Goal: Information Seeking & Learning: Check status

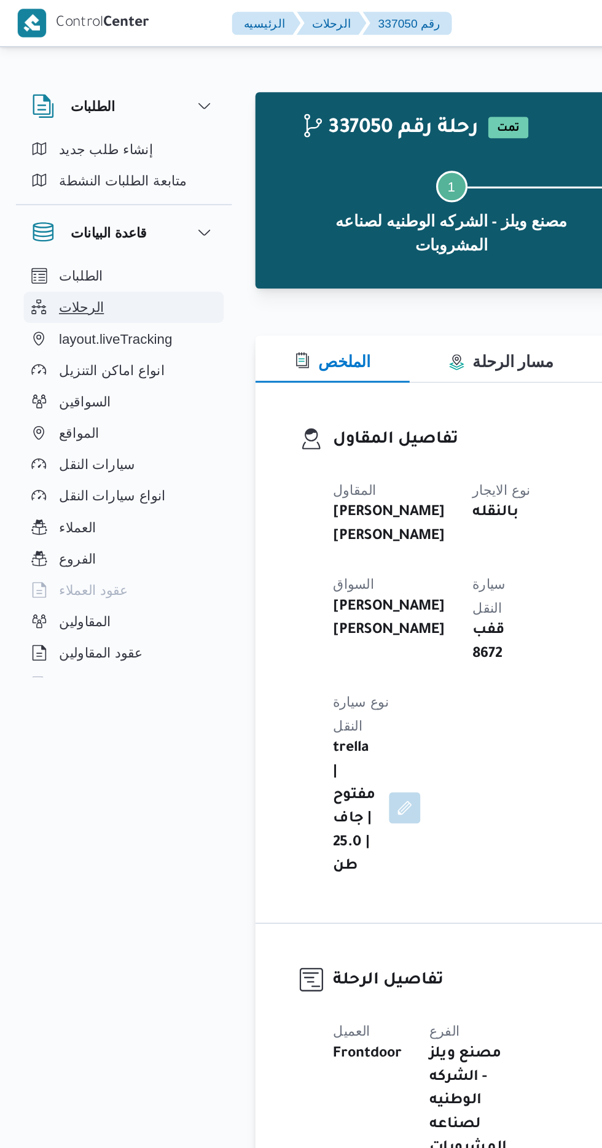
click at [64, 186] on button "الرحلات" at bounding box center [77, 192] width 125 height 20
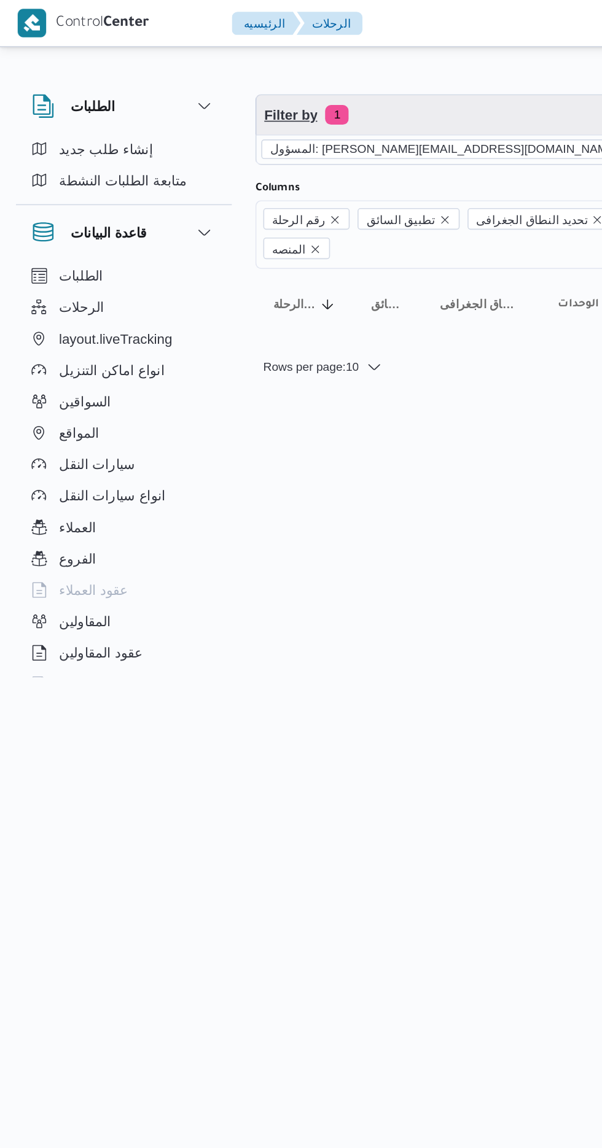
click at [252, 83] on span "Filter by 1" at bounding box center [316, 72] width 313 height 25
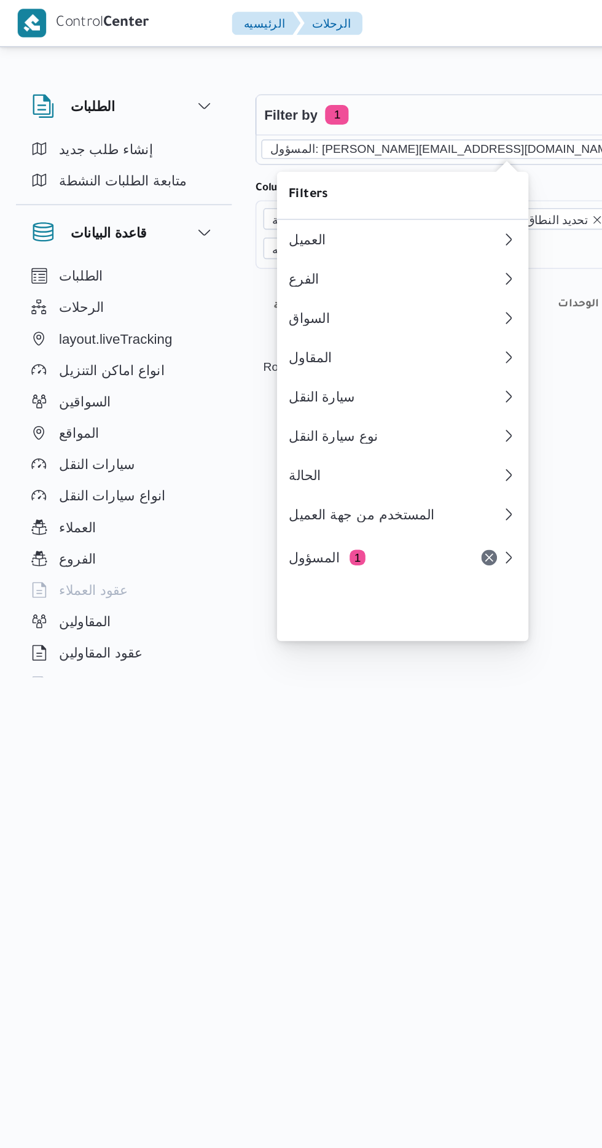
click at [390, 93] on icon "remove selected entity" at bounding box center [392, 93] width 5 height 5
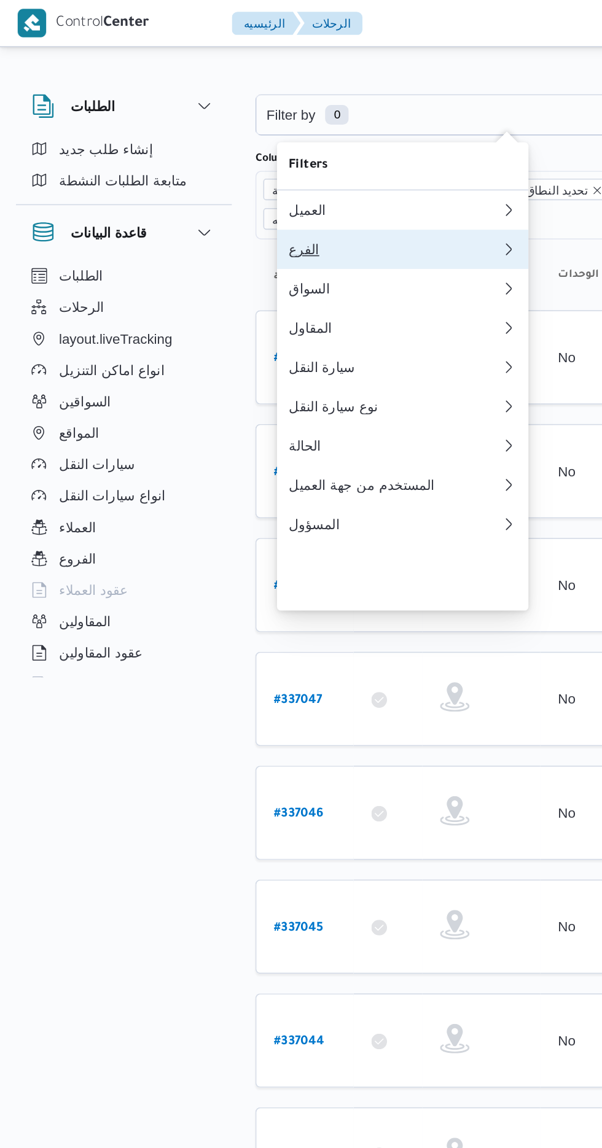
click at [241, 160] on div "الفرع" at bounding box center [246, 156] width 133 height 10
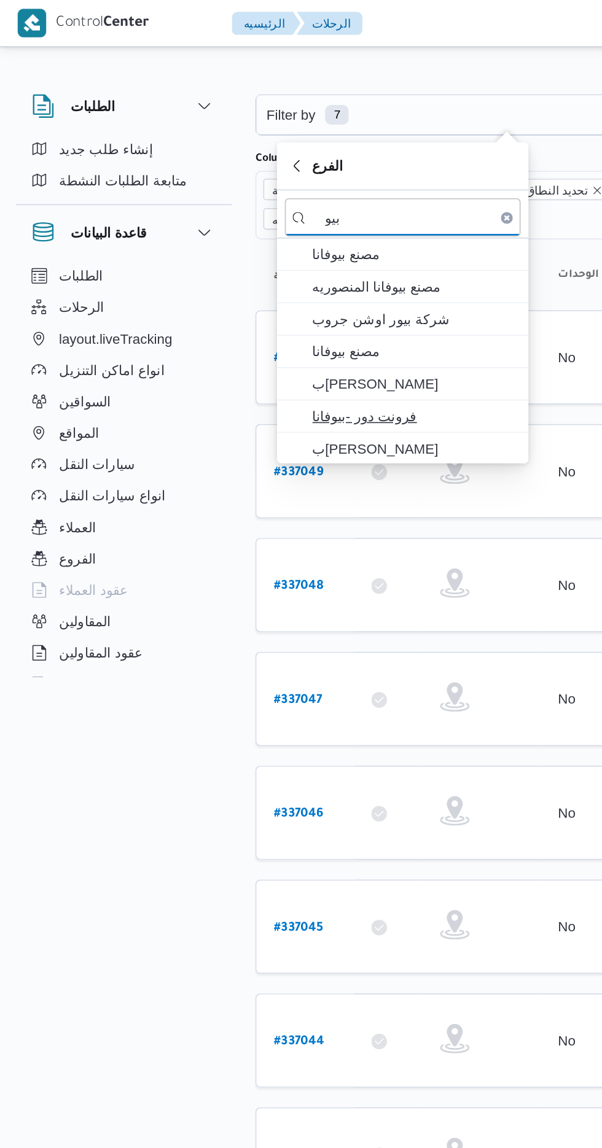
type input "بيو"
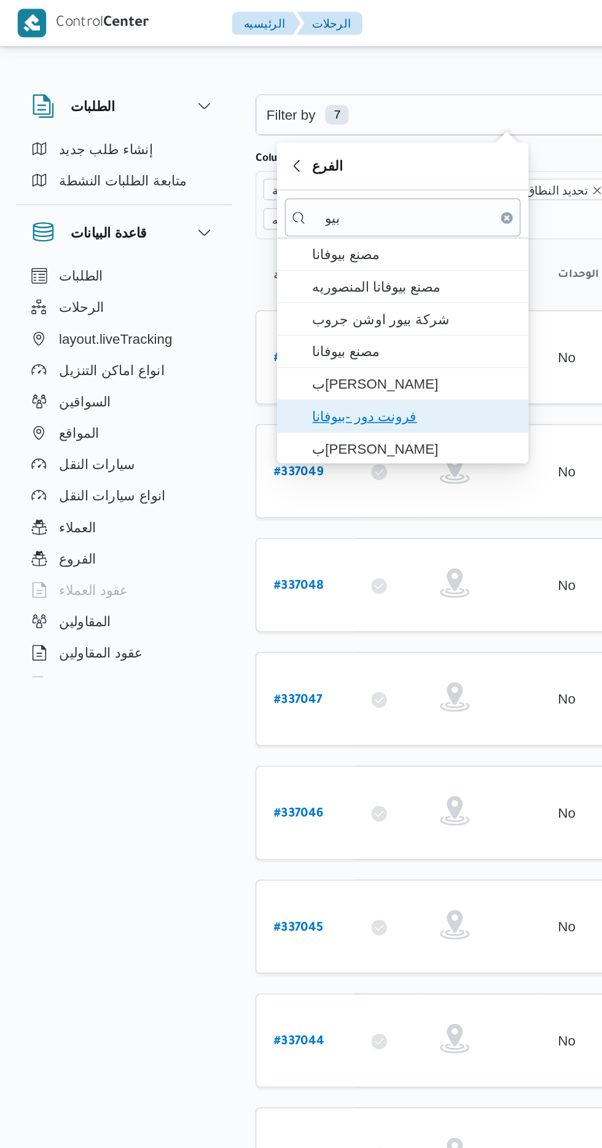
click at [262, 255] on span "فرونت دور -بيوفانا" at bounding box center [259, 260] width 128 height 15
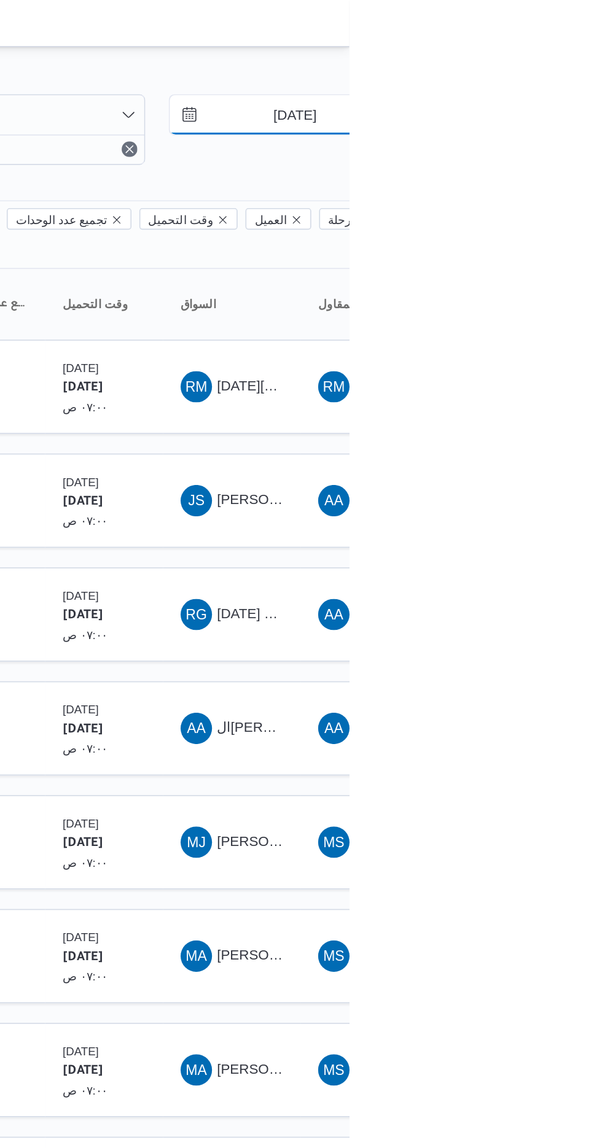
click at [565, 72] on input "[DATE]" at bounding box center [558, 72] width 139 height 25
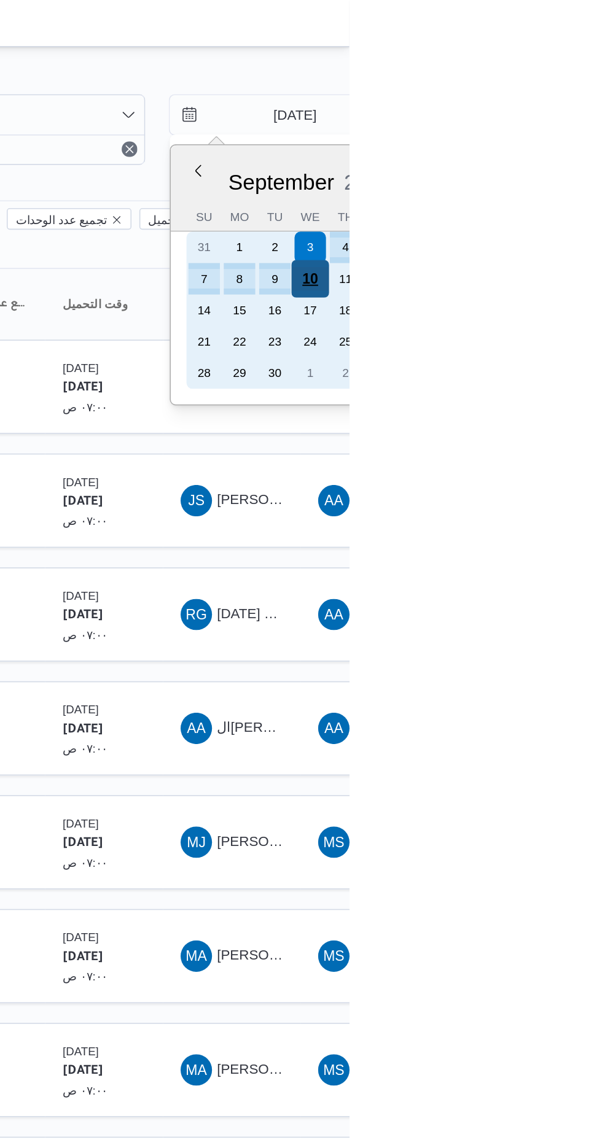
click at [579, 170] on div "10" at bounding box center [576, 174] width 23 height 23
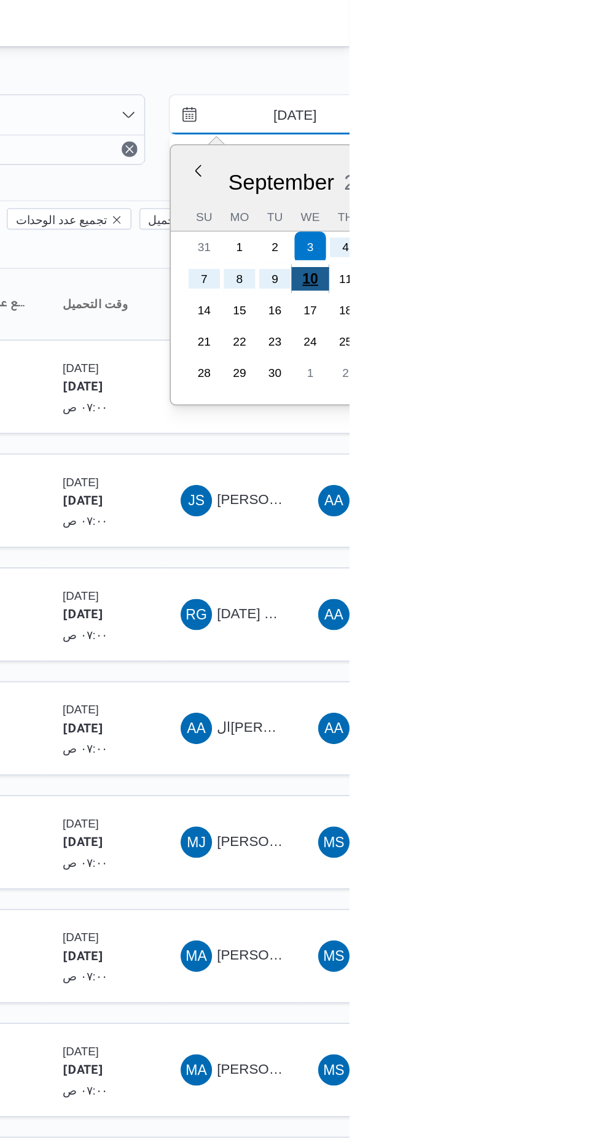
type input "[DATE]"
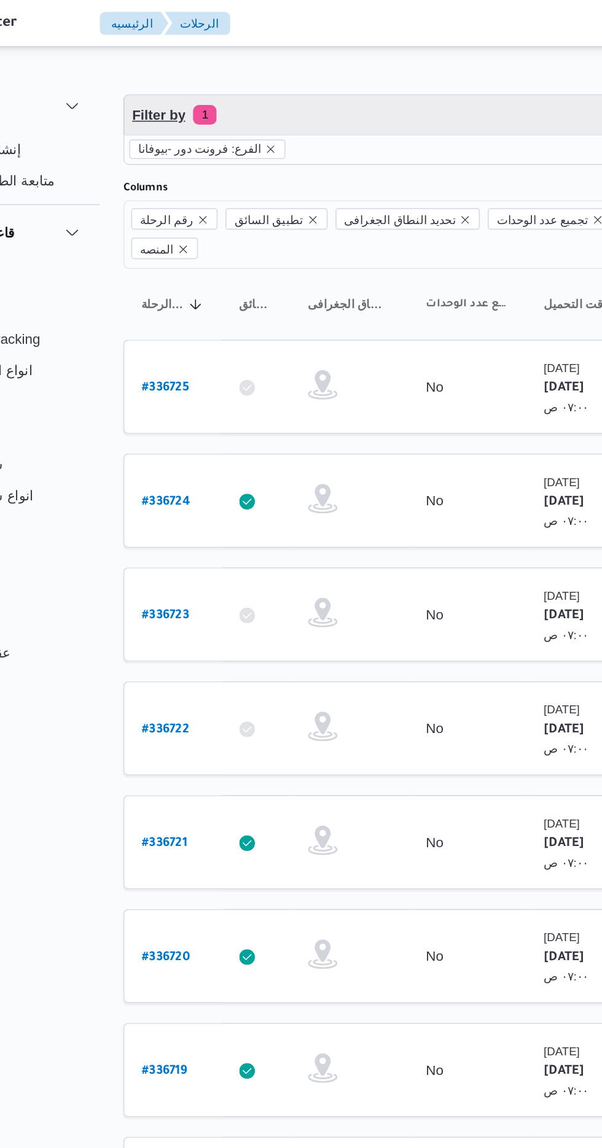
click at [287, 64] on span "Filter by 1" at bounding box center [316, 72] width 313 height 25
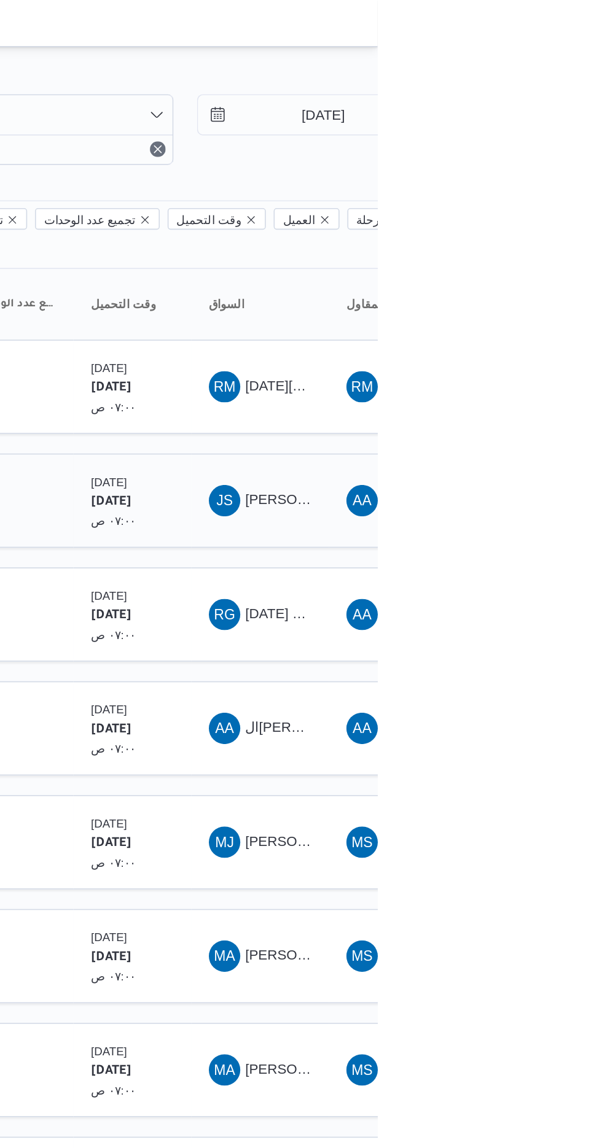
click at [541, 308] on span "[PERSON_NAME] [PERSON_NAME]" at bounding box center [591, 313] width 144 height 10
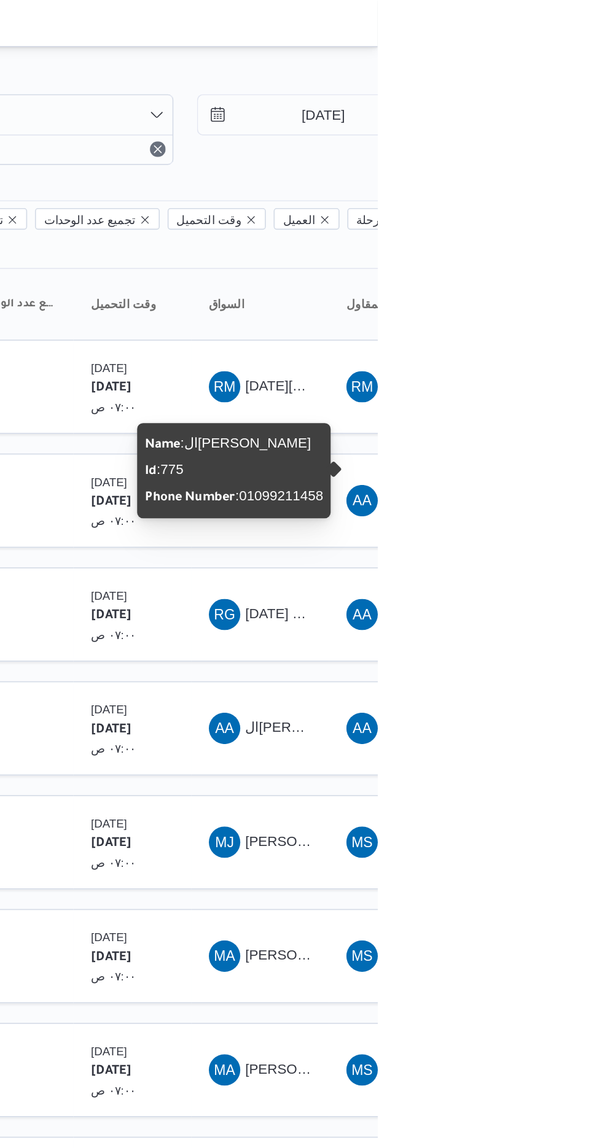
click at [514, 290] on div "Name : ال[PERSON_NAME] : 775 Phone Number : [PHONE_NUMBER]" at bounding box center [512, 294] width 112 height 50
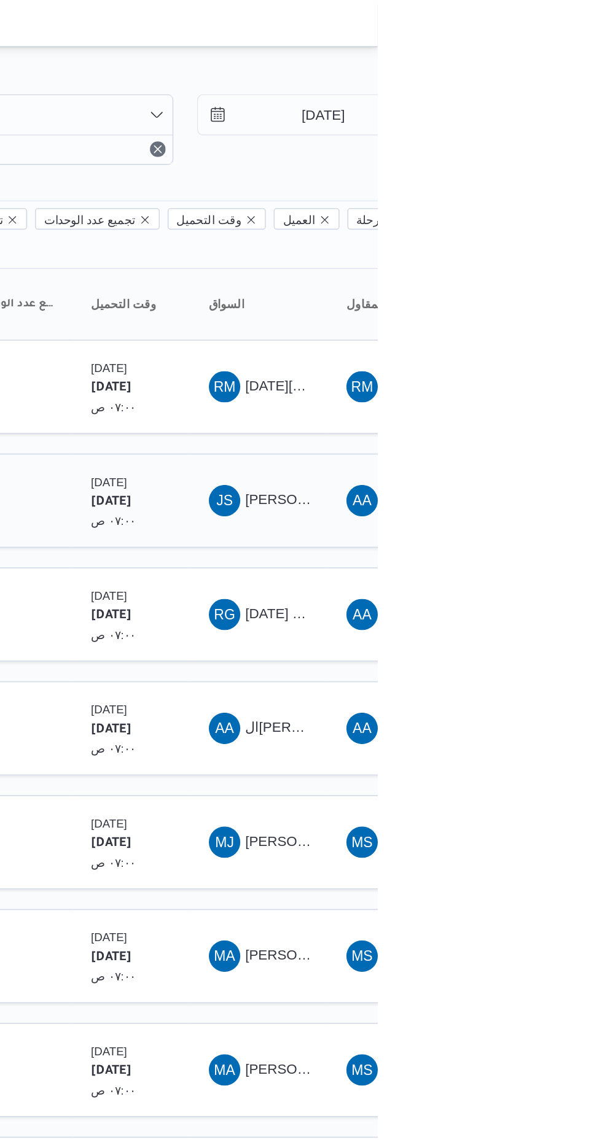
click at [514, 303] on div "JS" at bounding box center [506, 313] width 20 height 20
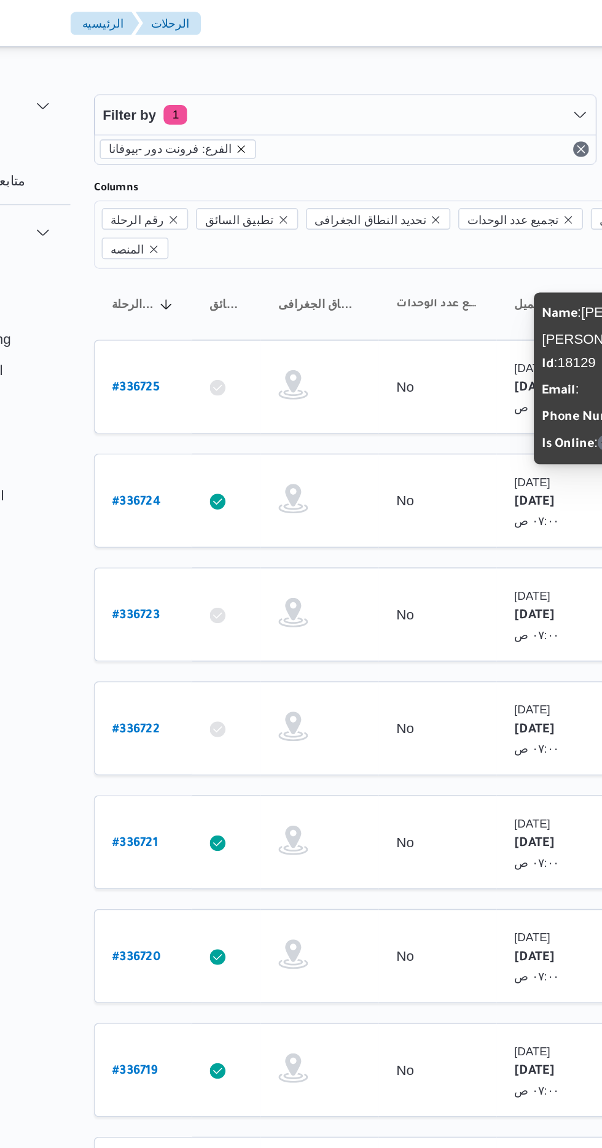
click at [250, 93] on icon "remove selected entity" at bounding box center [252, 93] width 5 height 5
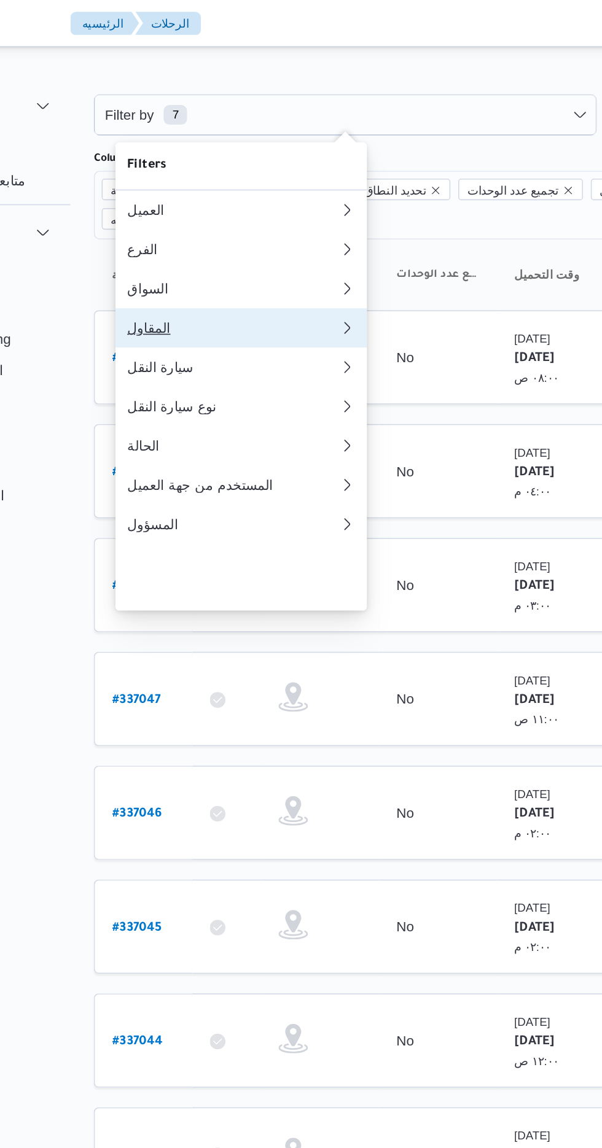
click at [242, 210] on div "المقاول" at bounding box center [246, 205] width 133 height 10
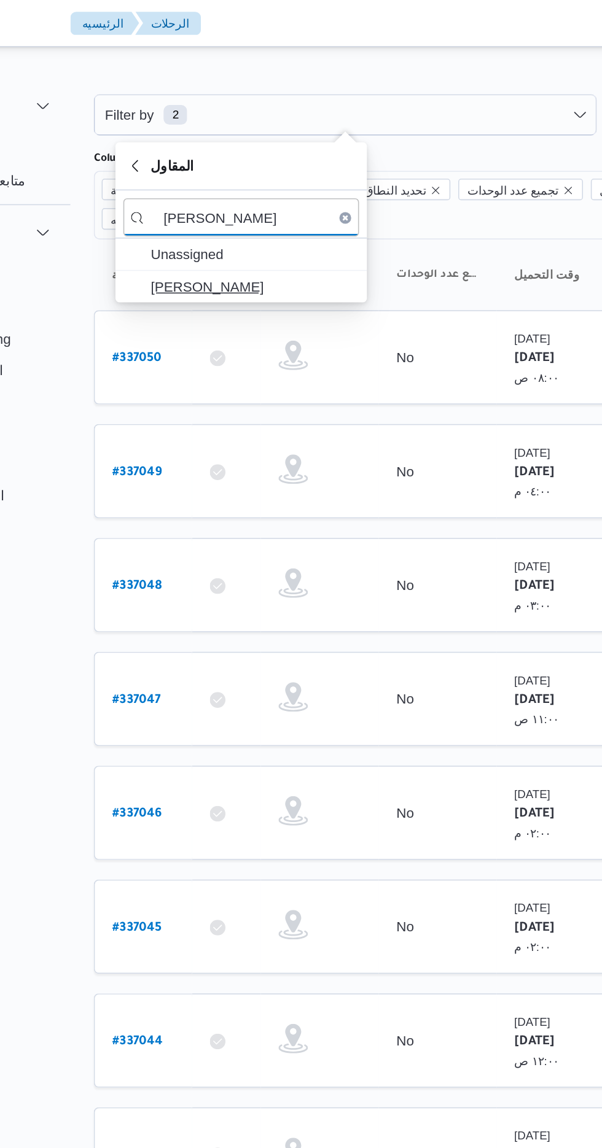
type input "[PERSON_NAME]"
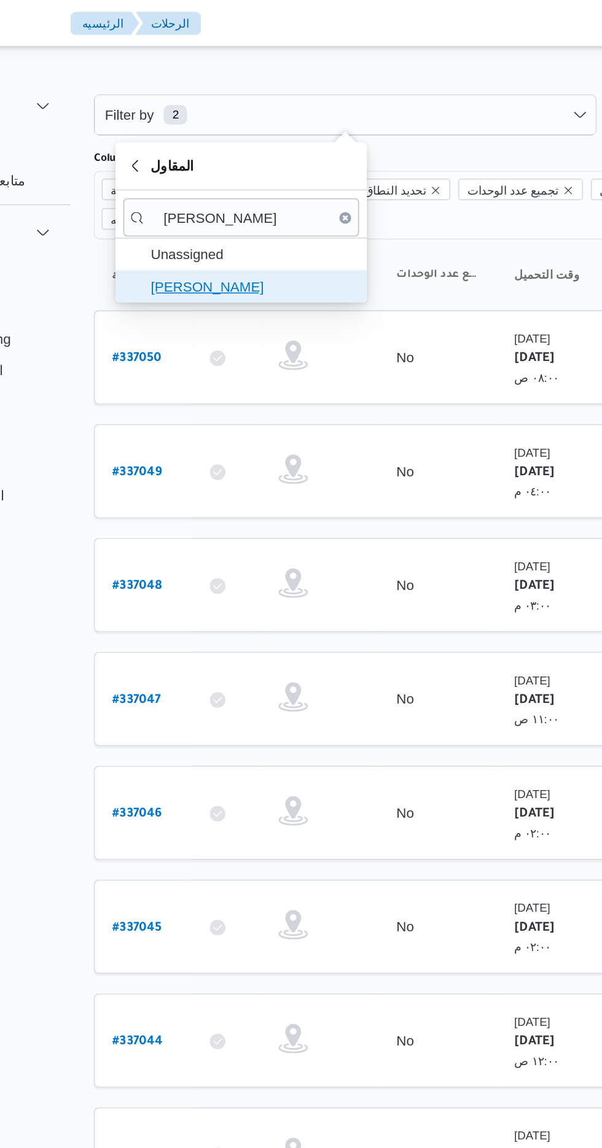
click at [276, 174] on span "[PERSON_NAME]" at bounding box center [259, 179] width 128 height 15
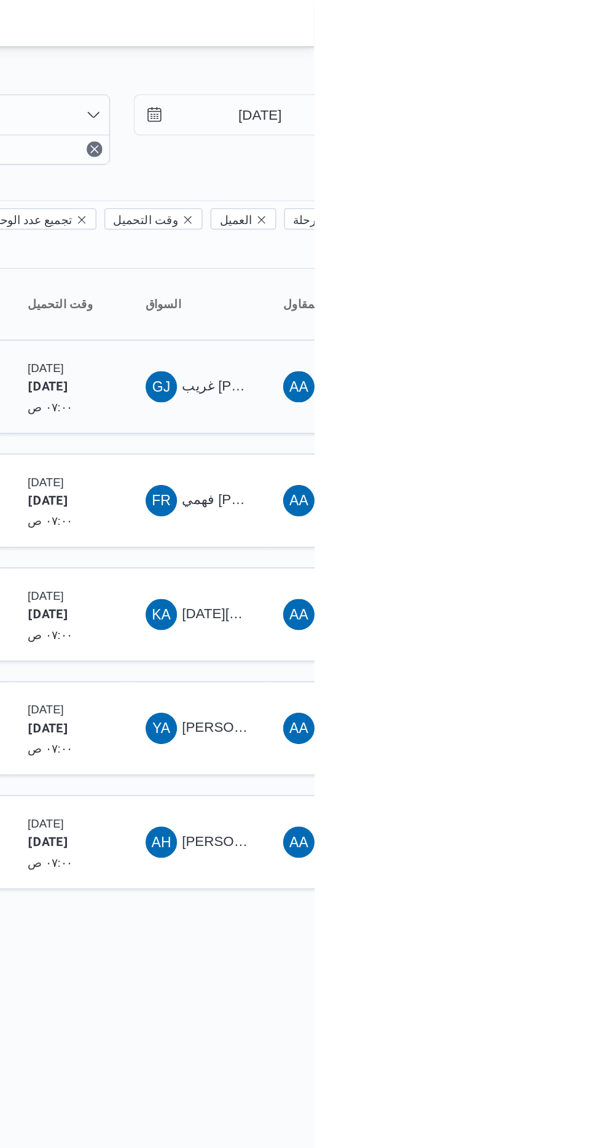
click at [541, 236] on span "غريب [PERSON_NAME]" at bounding box center [565, 241] width 93 height 10
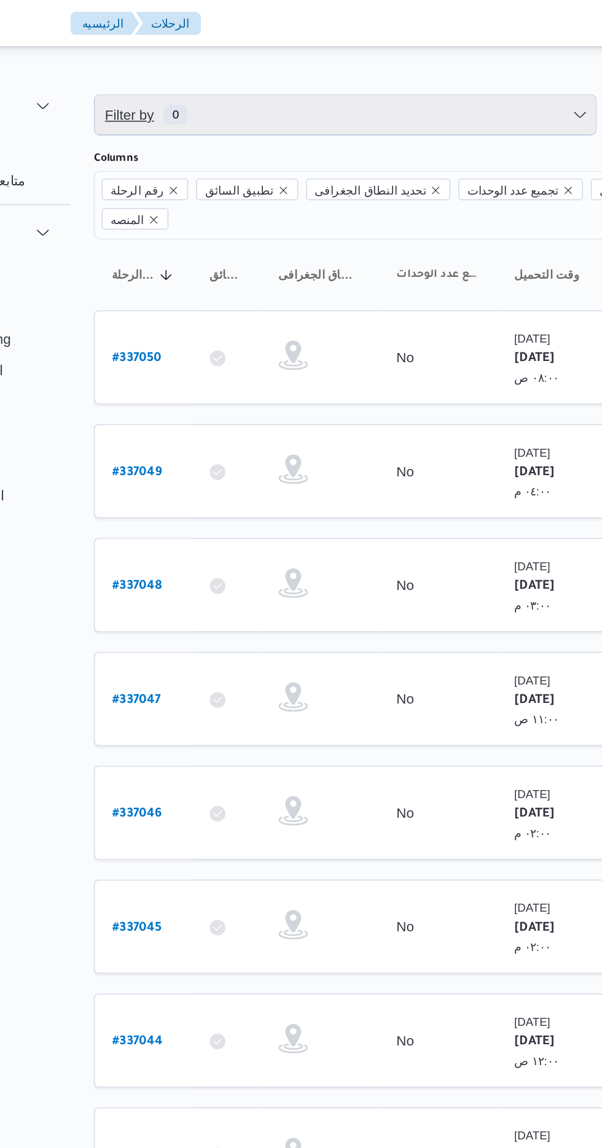
click at [254, 64] on span "Filter by 0" at bounding box center [316, 72] width 313 height 25
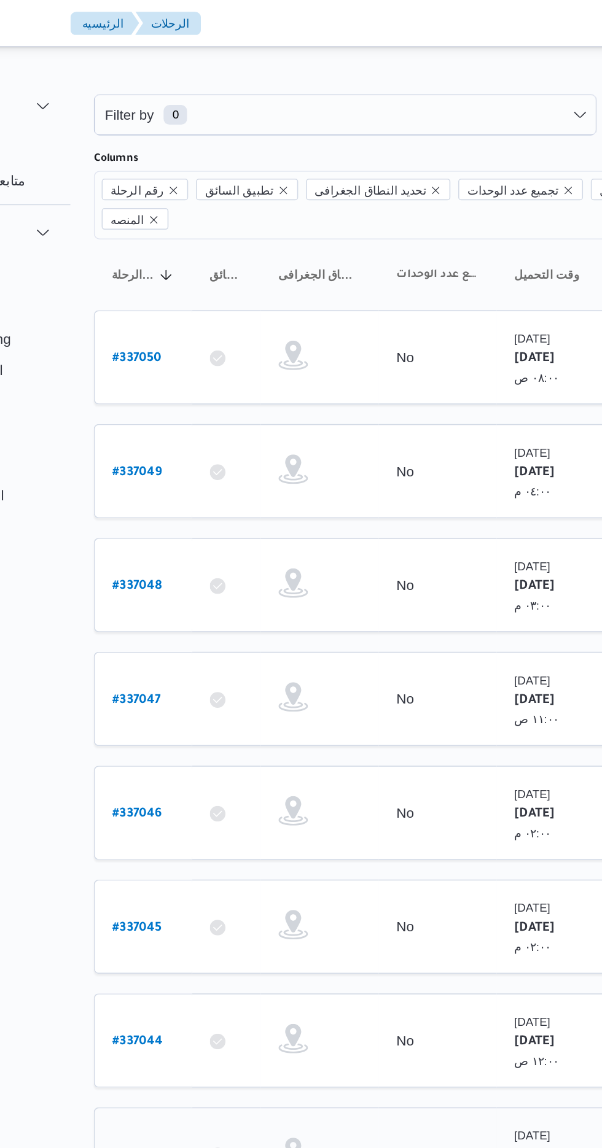
click at [419, 711] on div "[DATE] ١٢:٠٠ ص" at bounding box center [447, 722] width 61 height 46
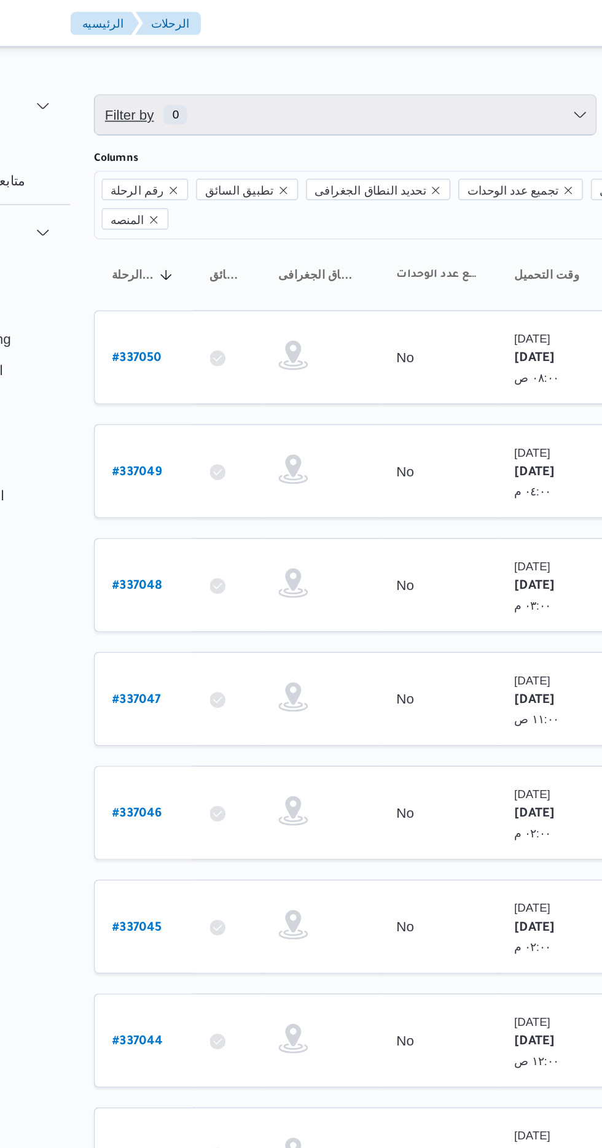
click at [298, 70] on span "Filter by 0" at bounding box center [316, 72] width 313 height 25
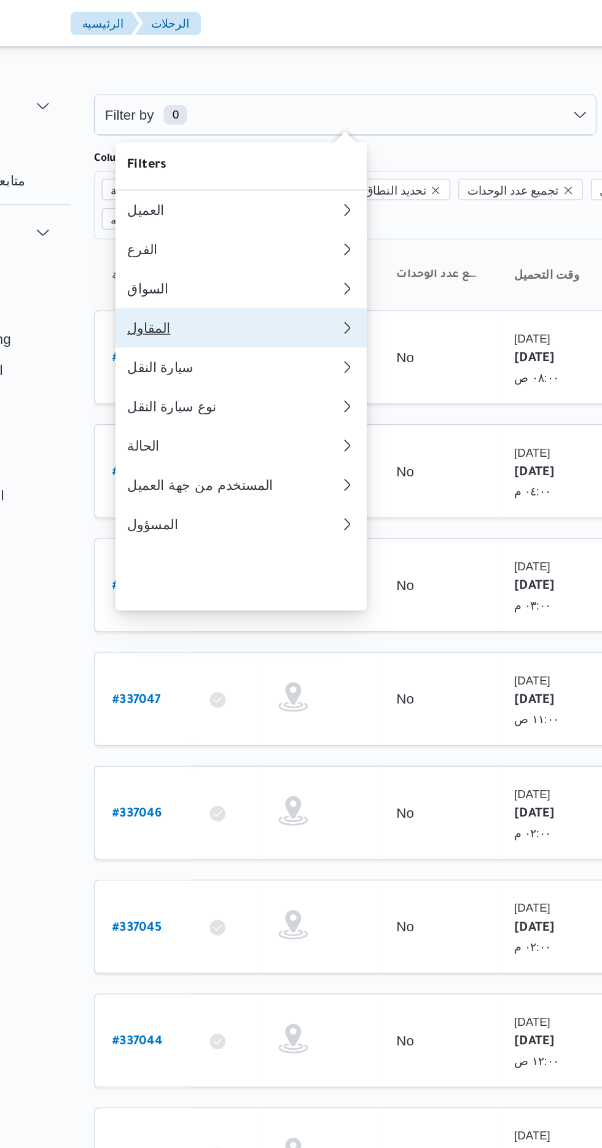
click at [256, 210] on div "المقاول" at bounding box center [246, 205] width 133 height 10
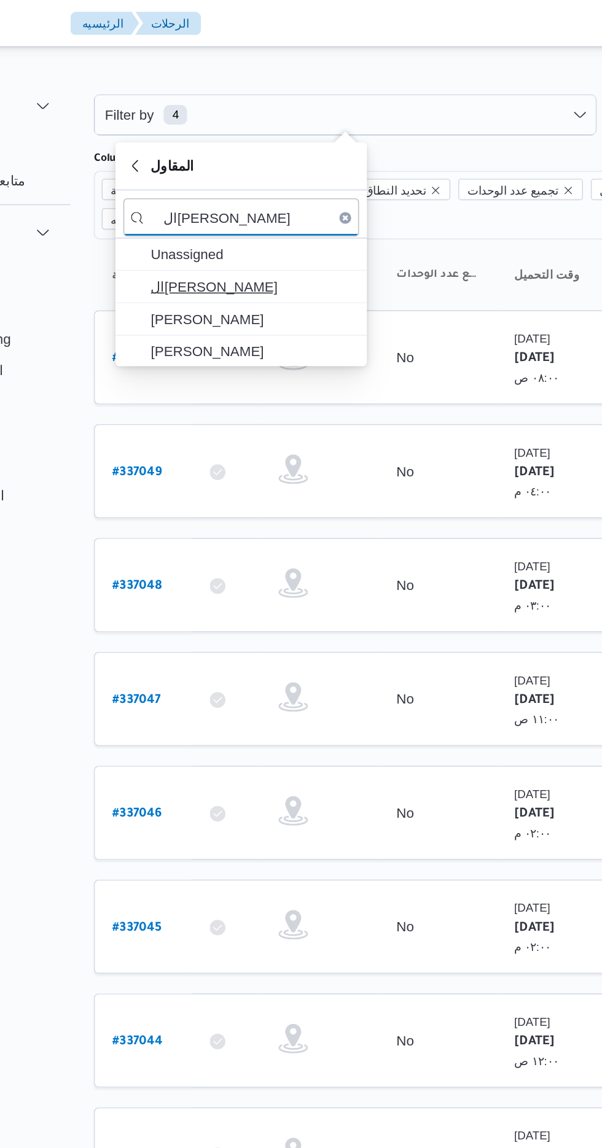
type input "ال[PERSON_NAME]"
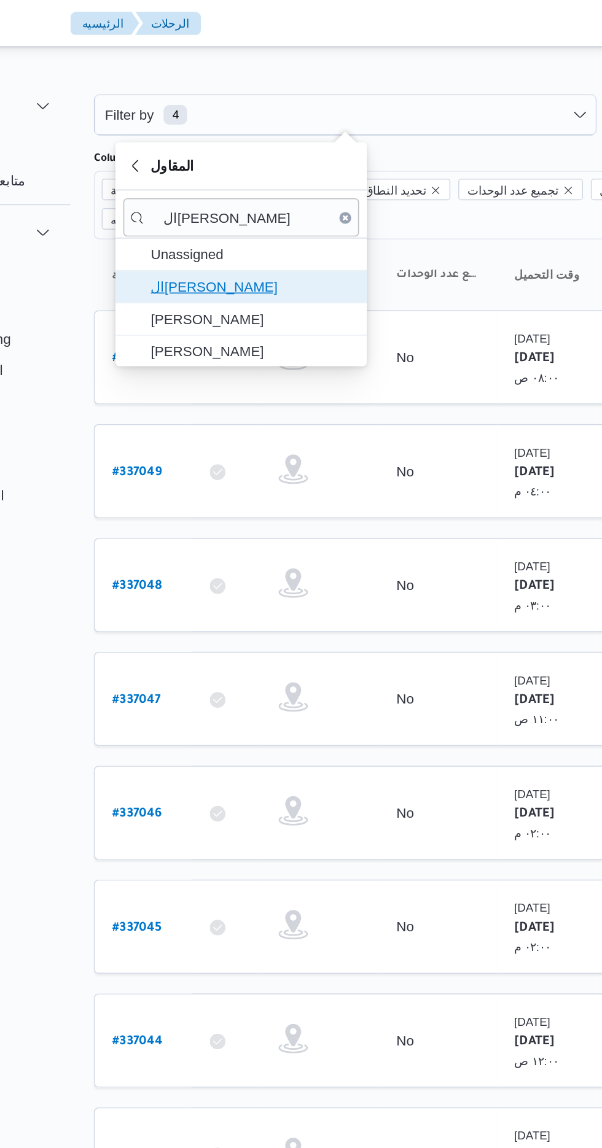
click at [276, 177] on span "ال[PERSON_NAME]" at bounding box center [259, 179] width 128 height 15
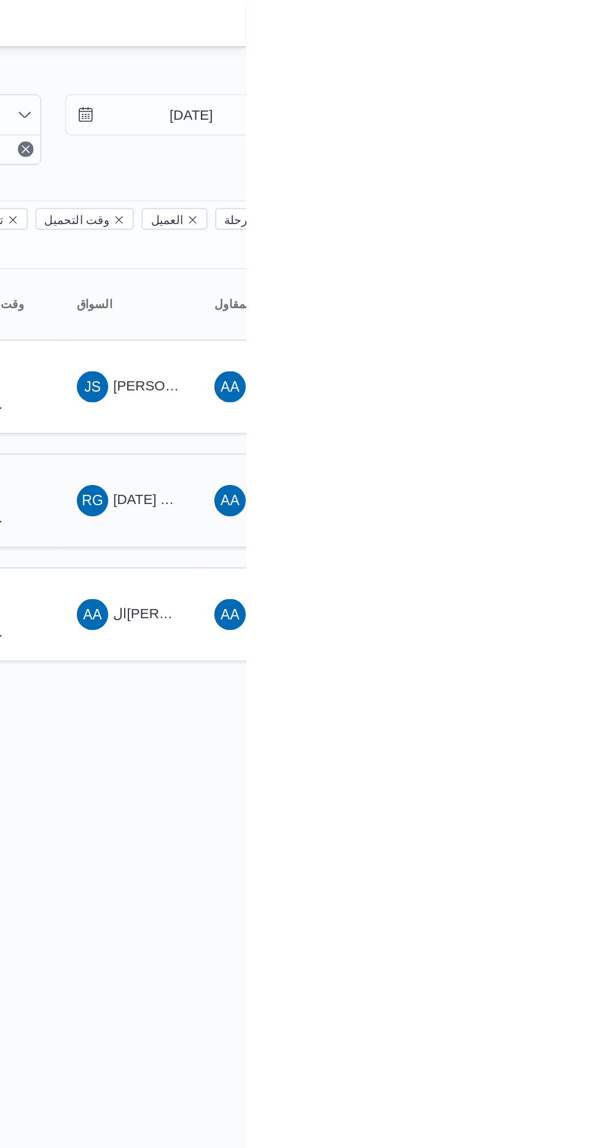
click at [530, 308] on span "[DATE] غريب [PERSON_NAME]" at bounding box center [580, 313] width 123 height 10
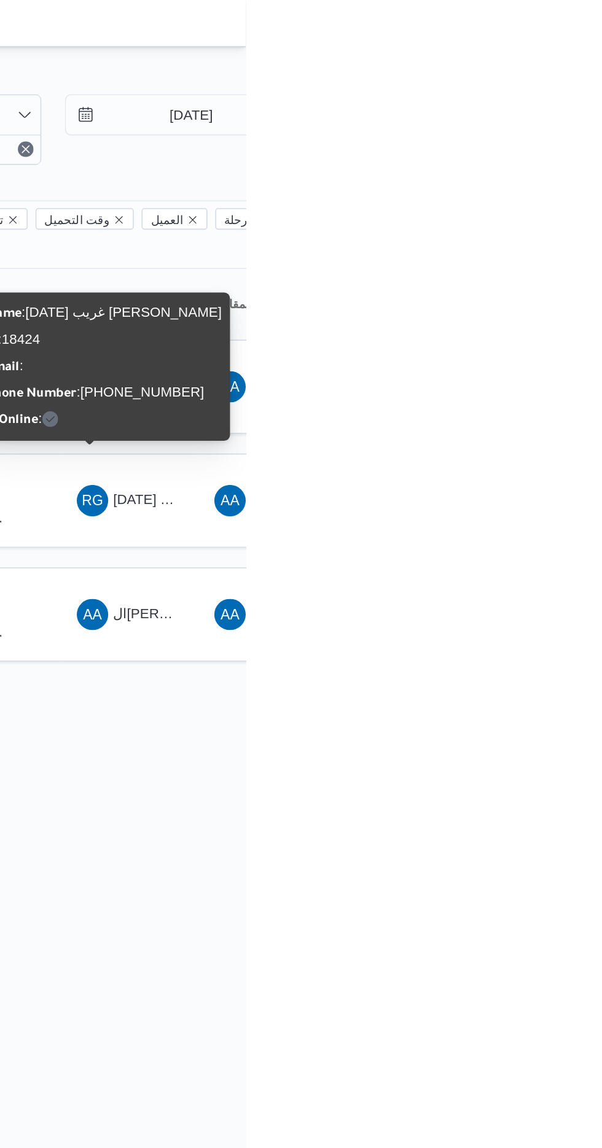
click at [538, 222] on div "Name : [DATE][PERSON_NAME] : 18424 Email : Phone Number : [PHONE_NUMBER] Is Onl…" at bounding box center [513, 229] width 147 height 83
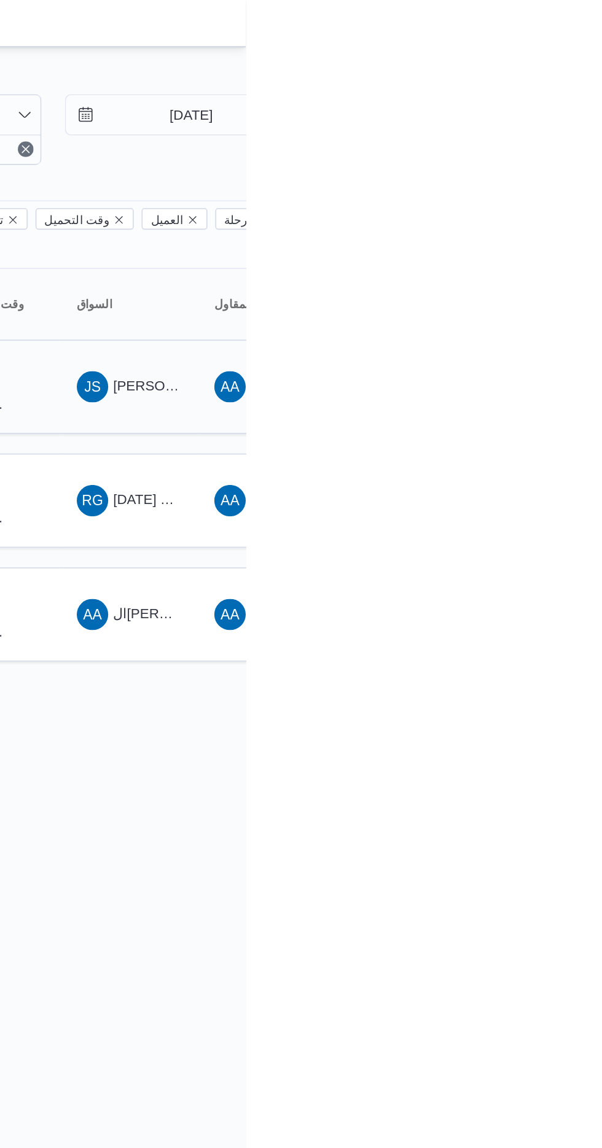
click at [541, 236] on span "[PERSON_NAME] [PERSON_NAME]" at bounding box center [591, 241] width 144 height 10
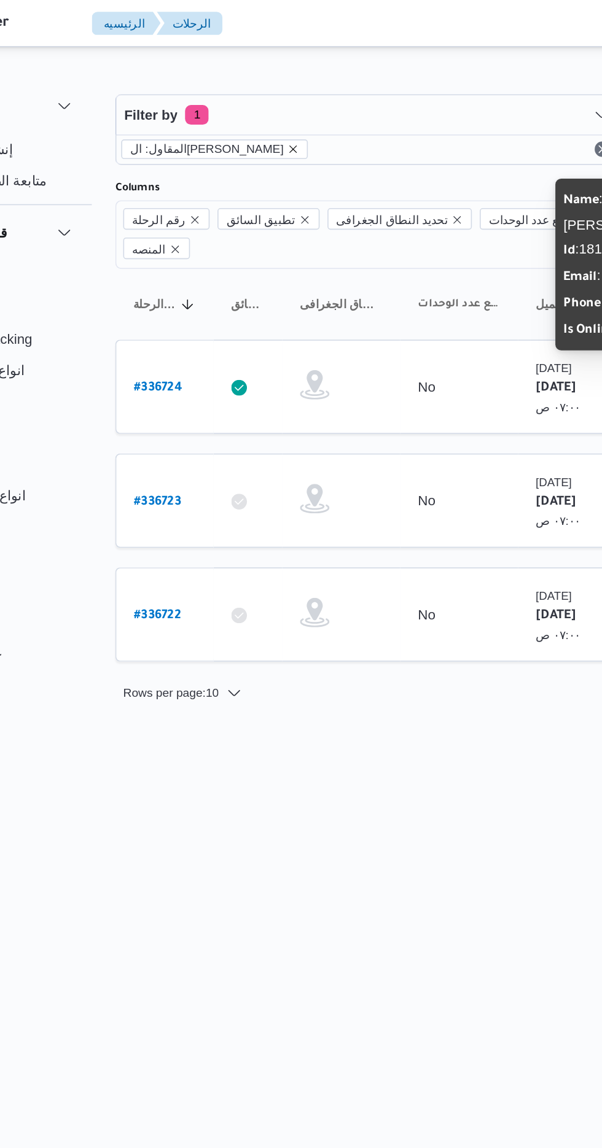
click at [269, 93] on icon "remove selected entity" at bounding box center [271, 93] width 5 height 5
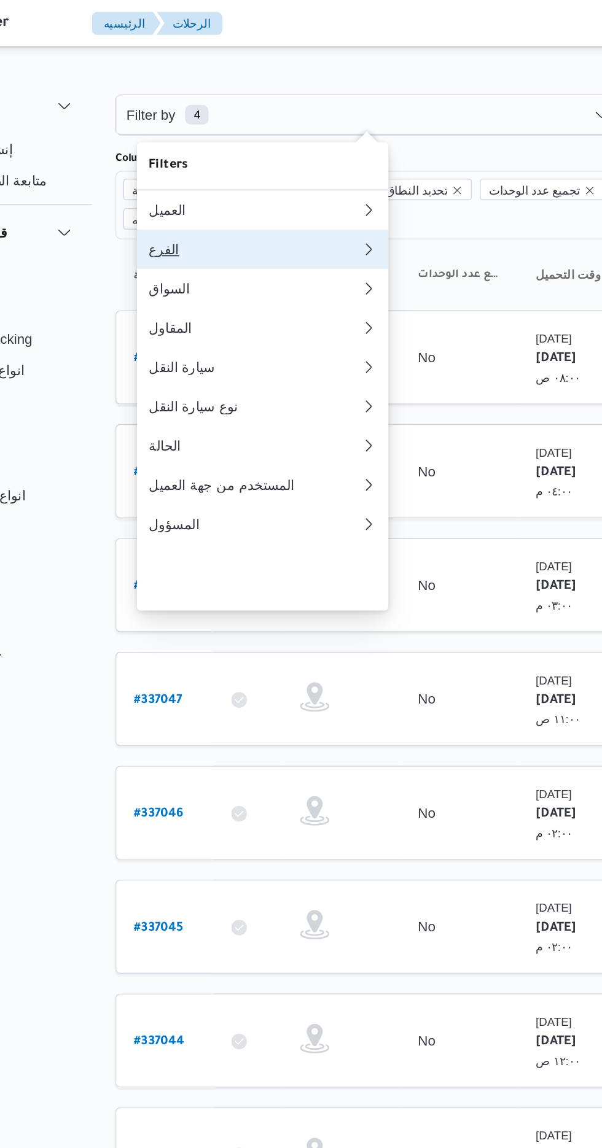
click at [243, 161] on div "الفرع" at bounding box center [246, 156] width 133 height 10
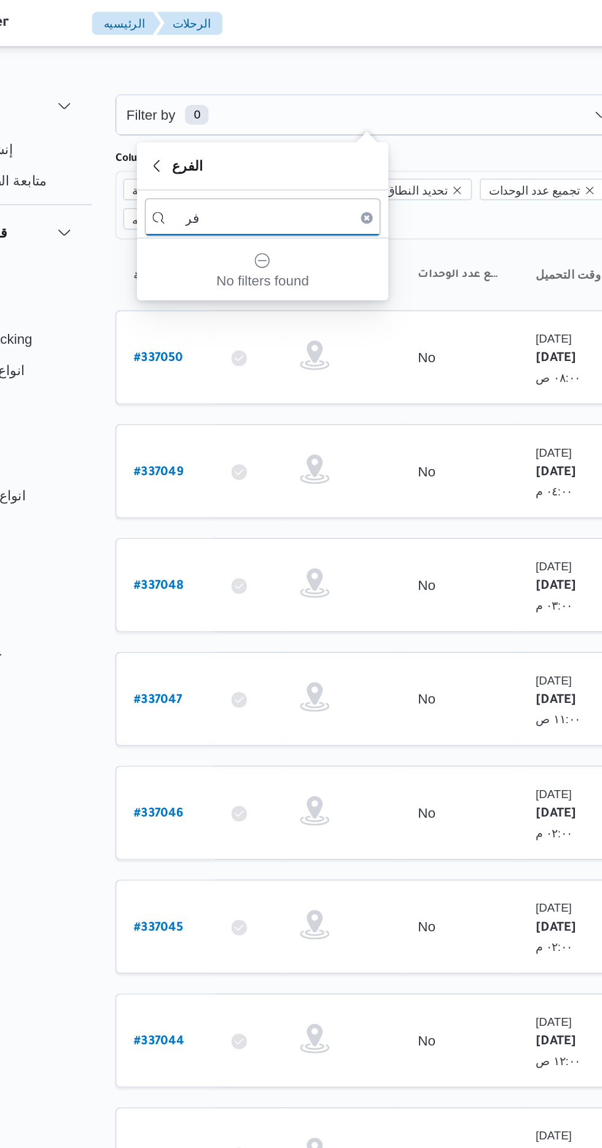
type input "ف"
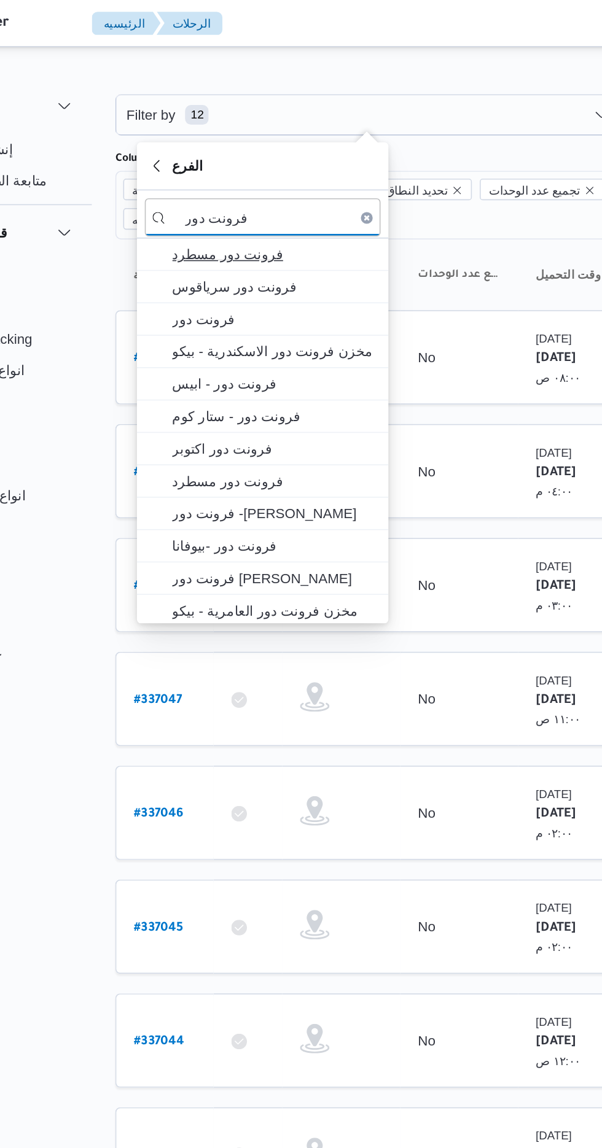
type input "فرونت دور"
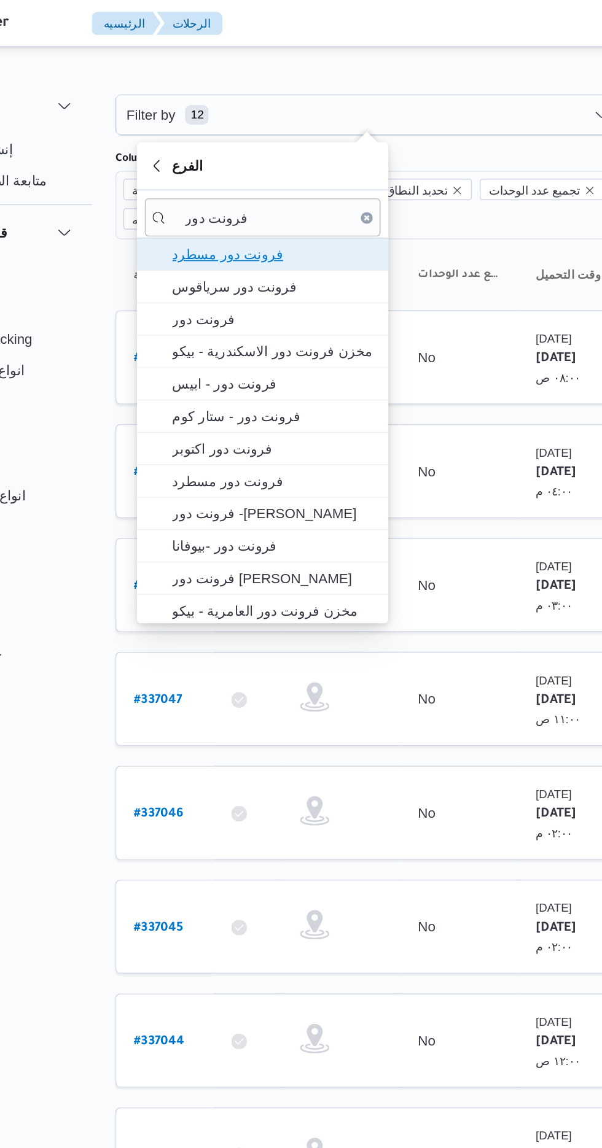
click at [268, 160] on span "فرونت دور مسطرد" at bounding box center [259, 159] width 128 height 15
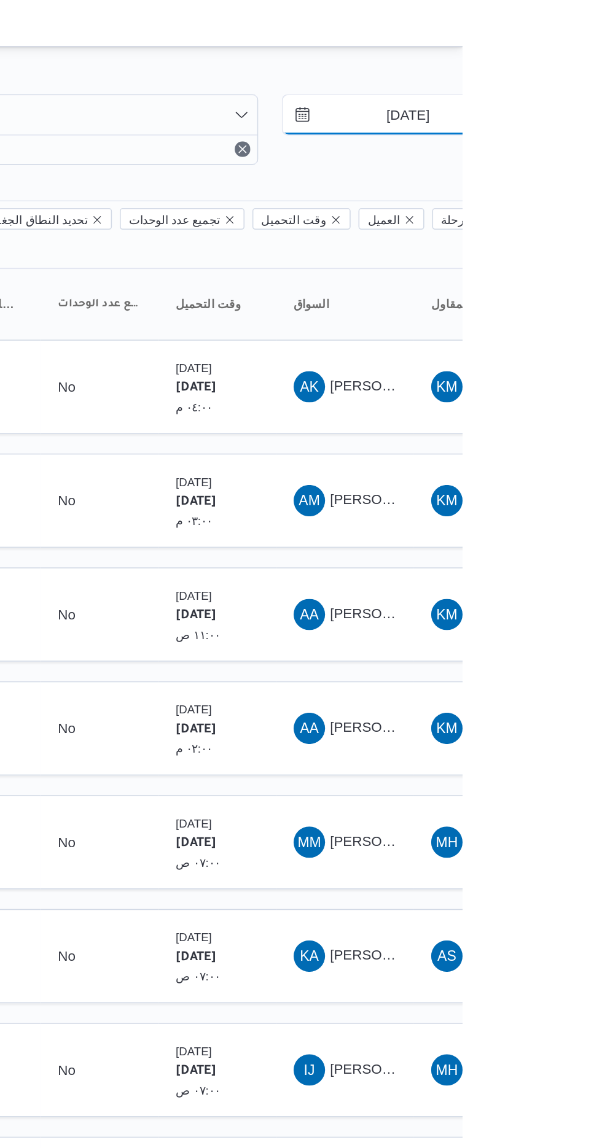
click at [569, 71] on input "[DATE]" at bounding box center [558, 72] width 139 height 25
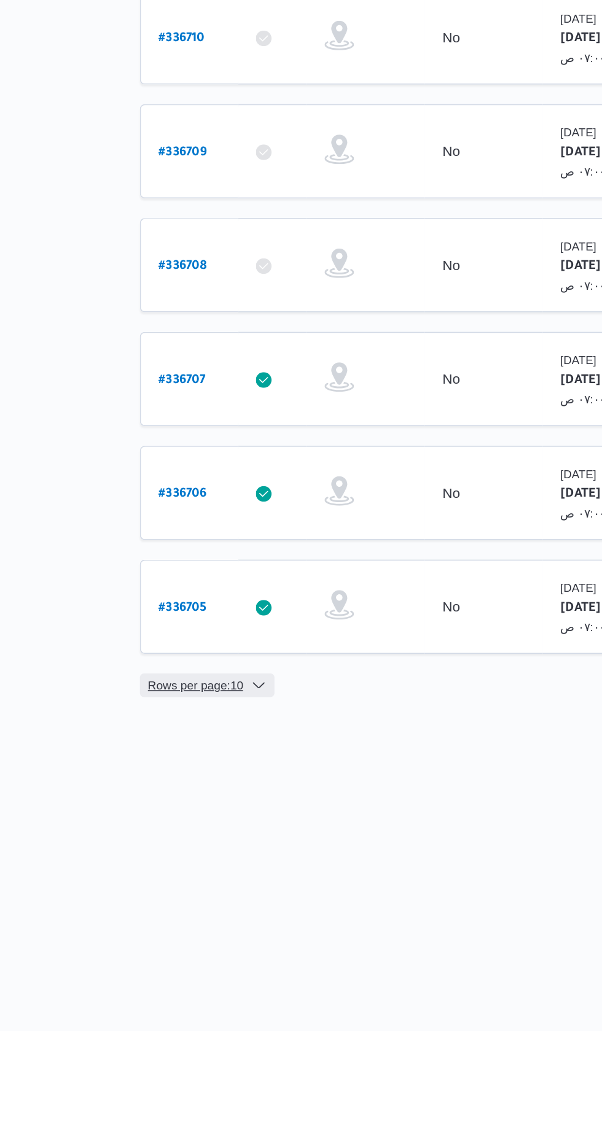
click at [196, 925] on span "Rows per page : 10" at bounding box center [195, 932] width 60 height 15
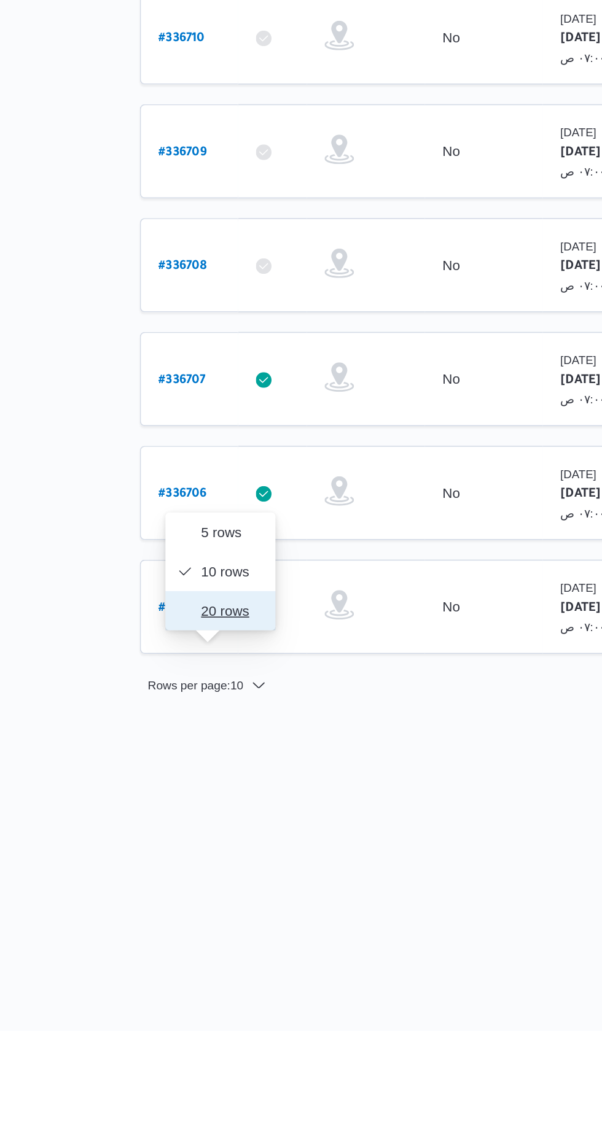
click at [191, 894] on button "20 rows" at bounding box center [210, 885] width 69 height 25
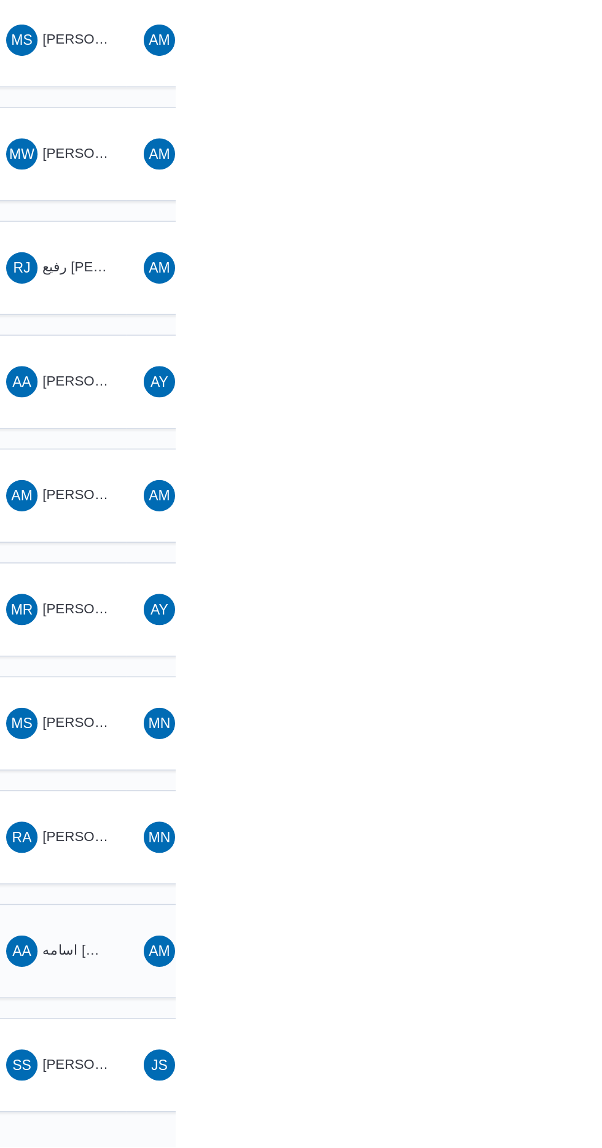
click at [556, 1020] on span "اسامه [PERSON_NAME]" at bounding box center [566, 1025] width 95 height 10
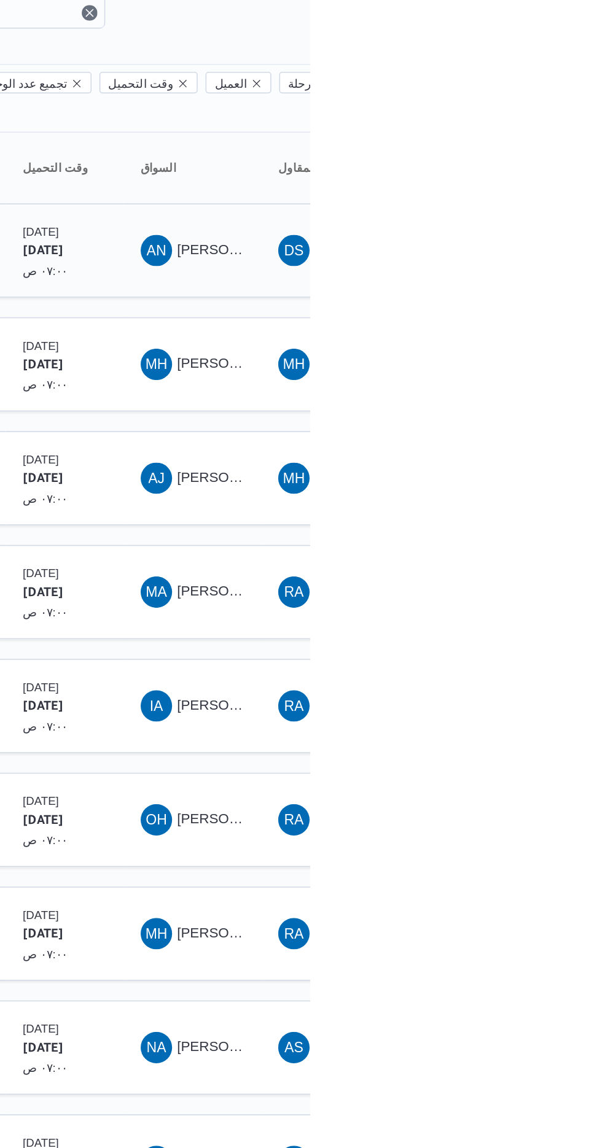
click at [534, 227] on div "AN [PERSON_NAME] [PERSON_NAME]" at bounding box center [528, 241] width 74 height 29
click at [535, 236] on span "[PERSON_NAME] [PERSON_NAME]" at bounding box center [591, 241] width 144 height 10
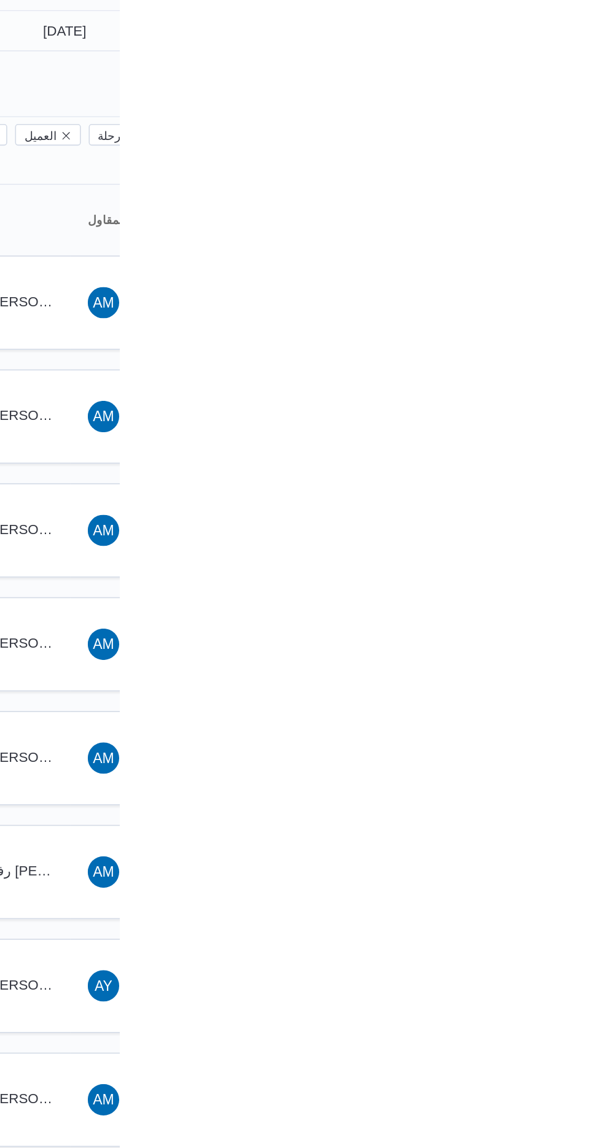
type input "[DATE]"
click at [590, 72] on input "[DATE]" at bounding box center [558, 72] width 139 height 25
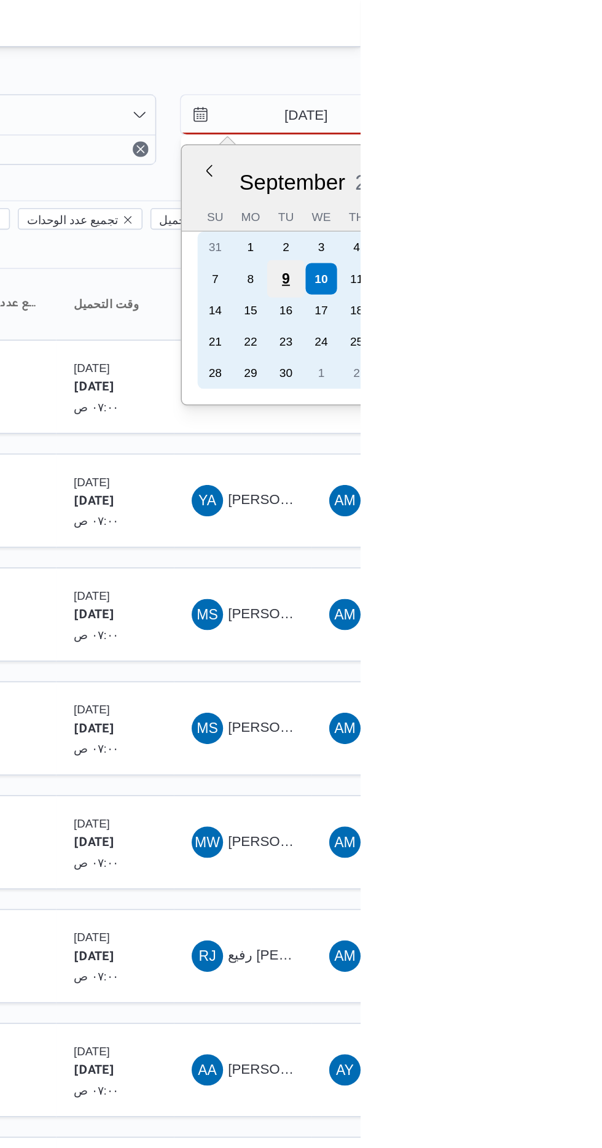
click at [554, 173] on div "9" at bounding box center [554, 174] width 23 height 23
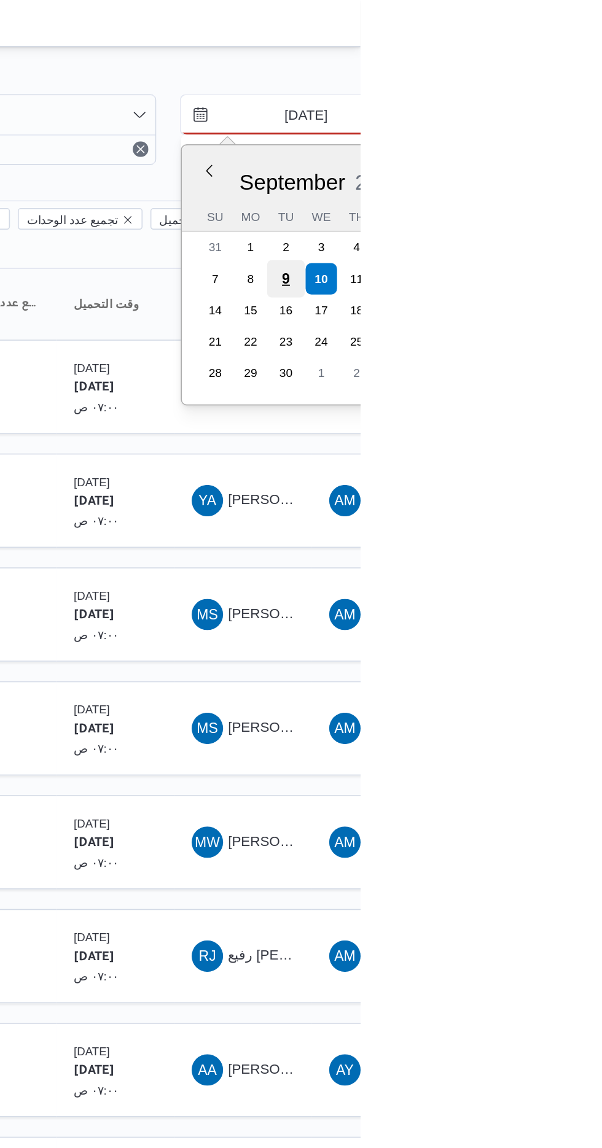
type input "[DATE]"
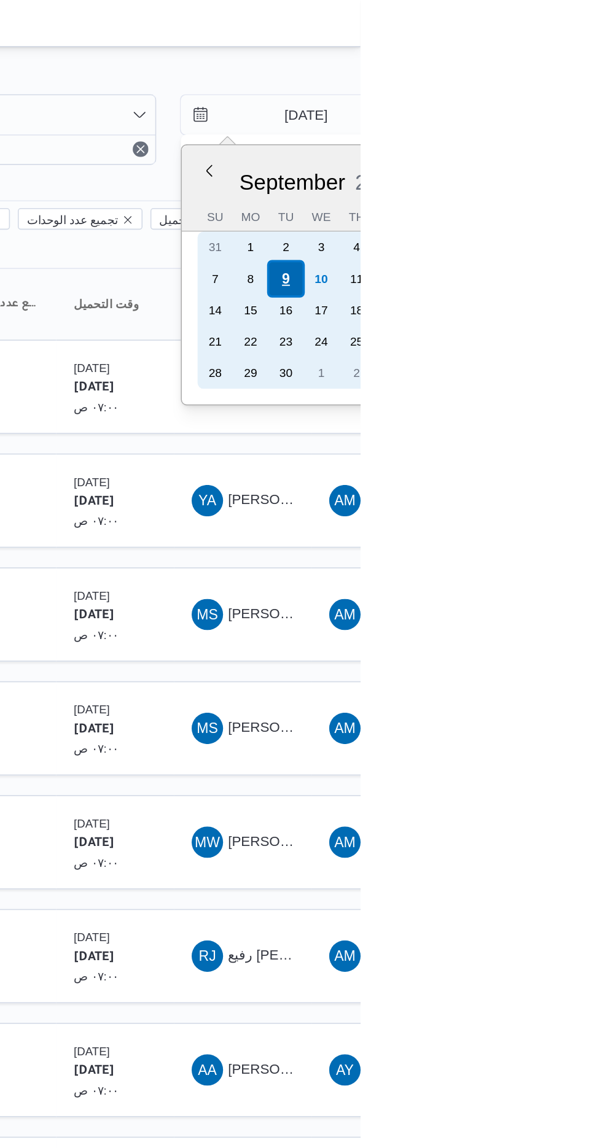
click at [554, 170] on div "9" at bounding box center [554, 174] width 23 height 23
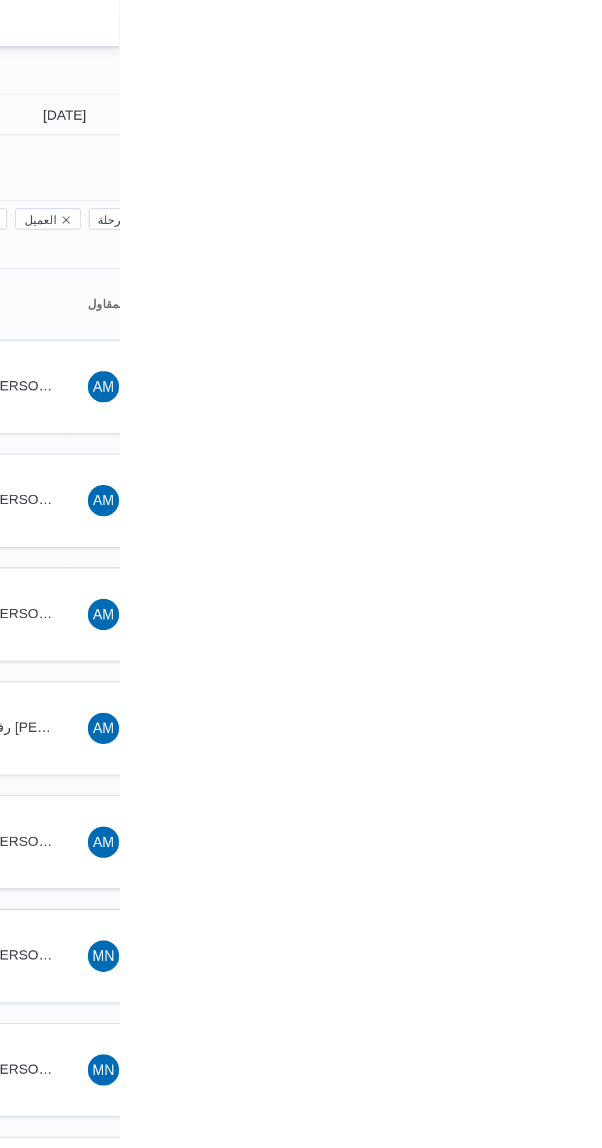
type input "[DATE]"
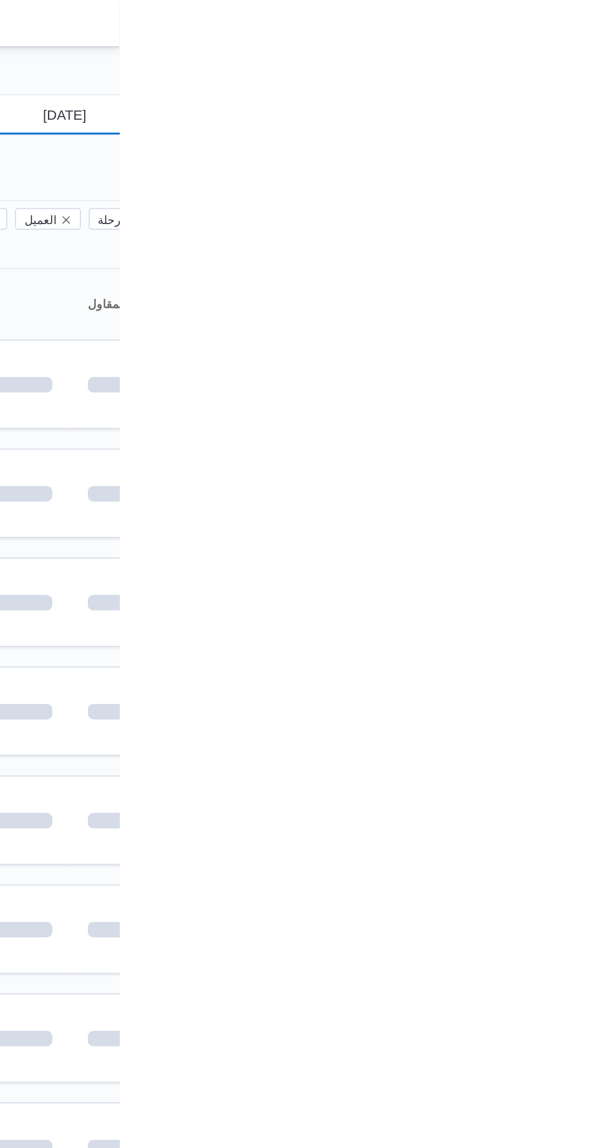
click at [569, 61] on input "[DATE]" at bounding box center [558, 72] width 139 height 25
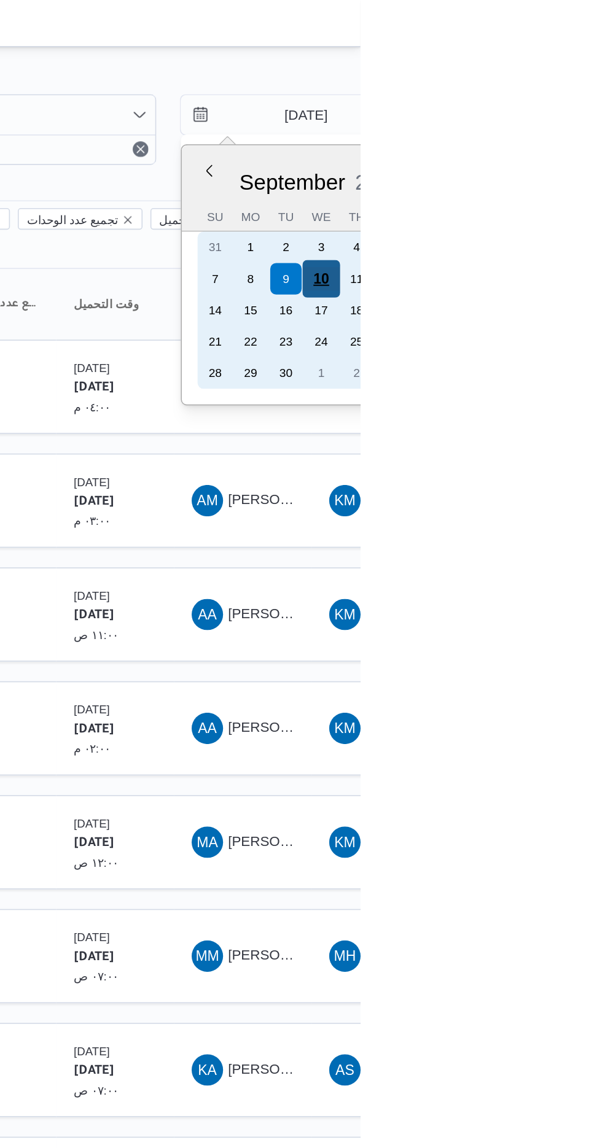
click at [576, 173] on div "10" at bounding box center [576, 174] width 23 height 23
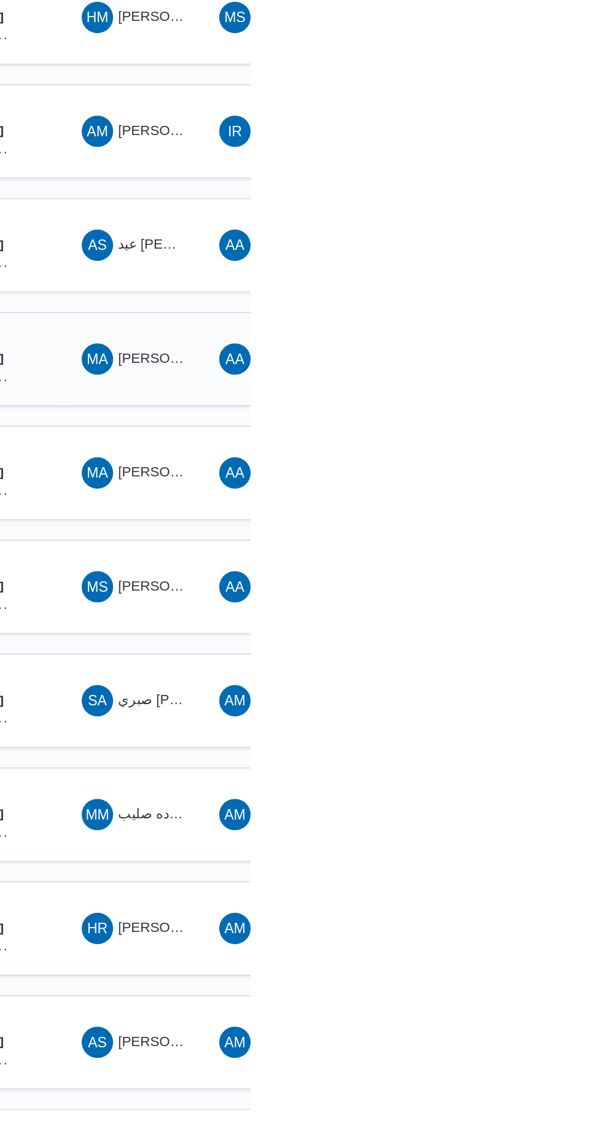
click at [601, 654] on div "AA عبدالقادر عادل عبدالقادر الحسيني" at bounding box center [614, 668] width 74 height 29
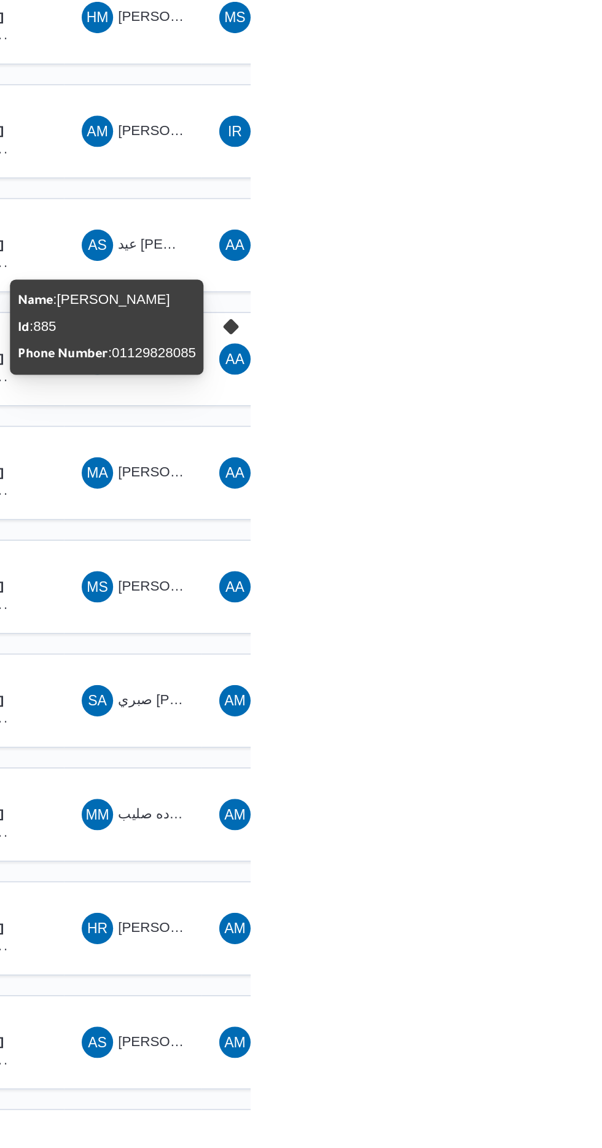
click at [533, 648] on div "Name : عبدالقادر عادل عبدالقادر الحسيني Id : 885 Phone Number : 01129828085" at bounding box center [512, 649] width 112 height 50
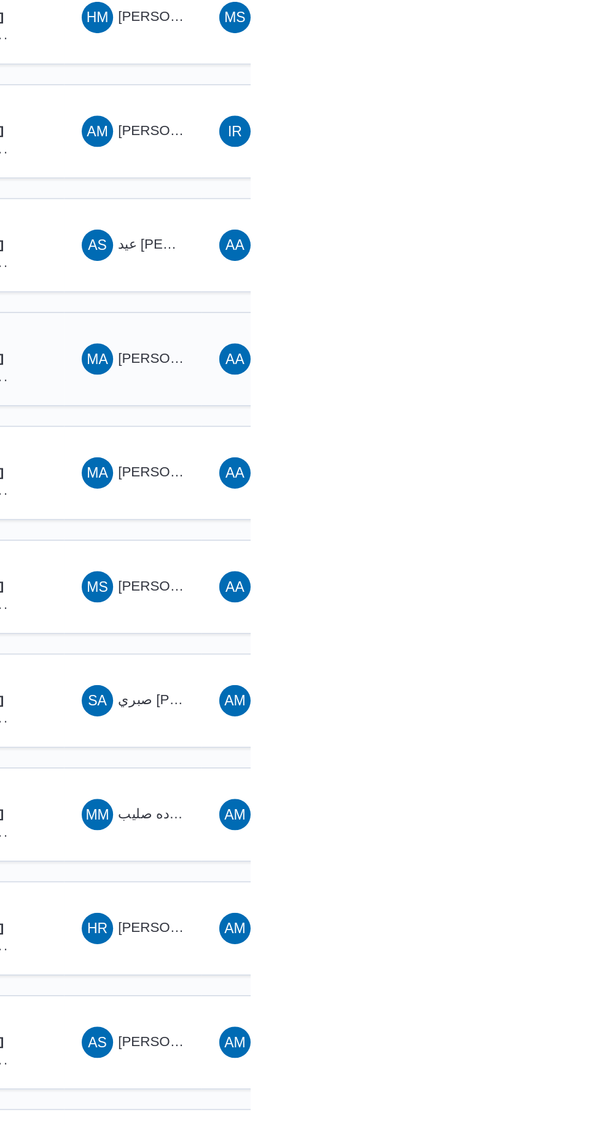
click at [538, 659] on span "MA محمد عزت السيد بيومى جمعه" at bounding box center [528, 669] width 64 height 20
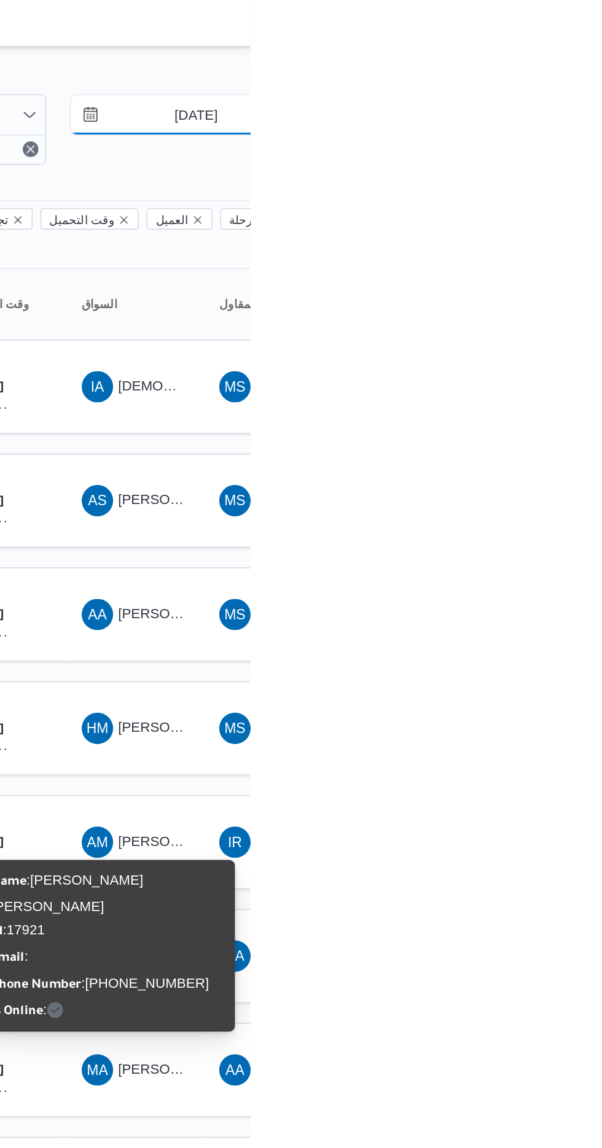
click at [567, 71] on input "[DATE]" at bounding box center [558, 72] width 139 height 25
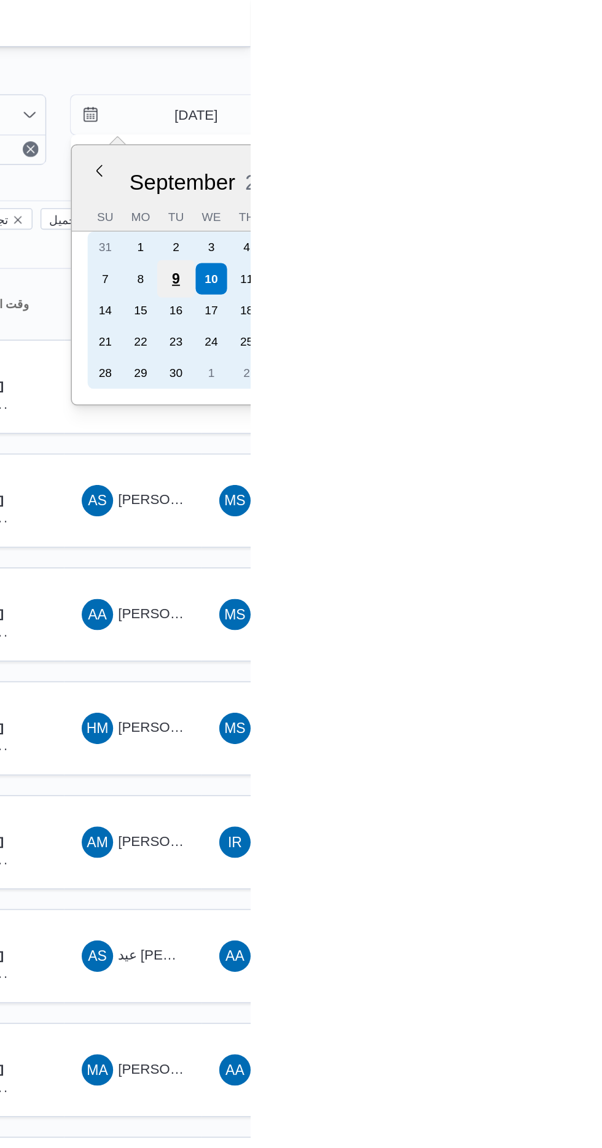
click at [554, 173] on div "9" at bounding box center [554, 174] width 23 height 23
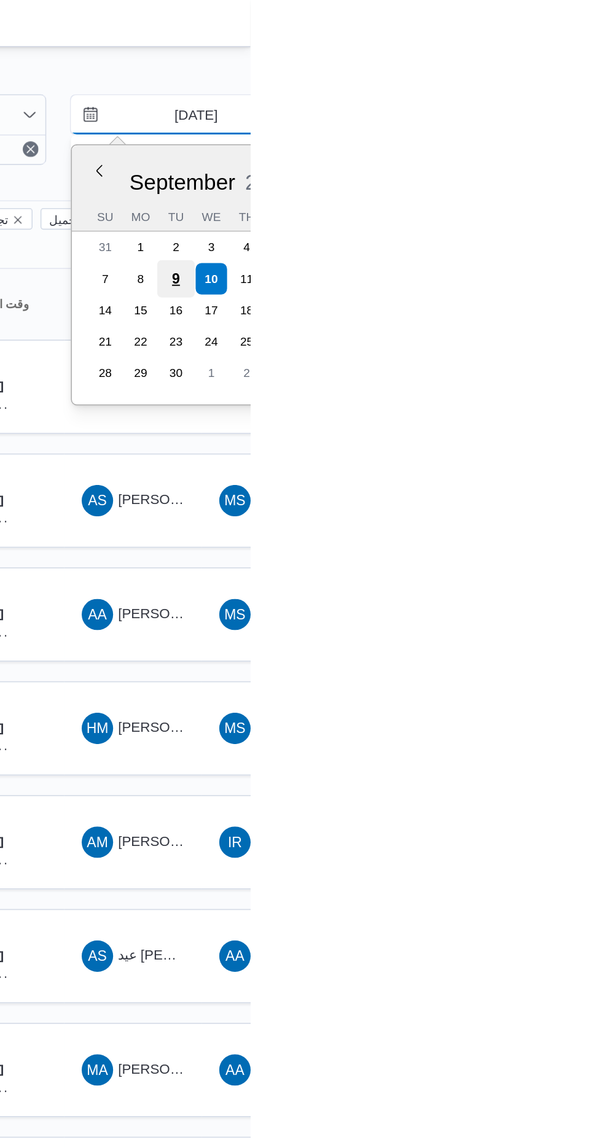
type input "[DATE]"
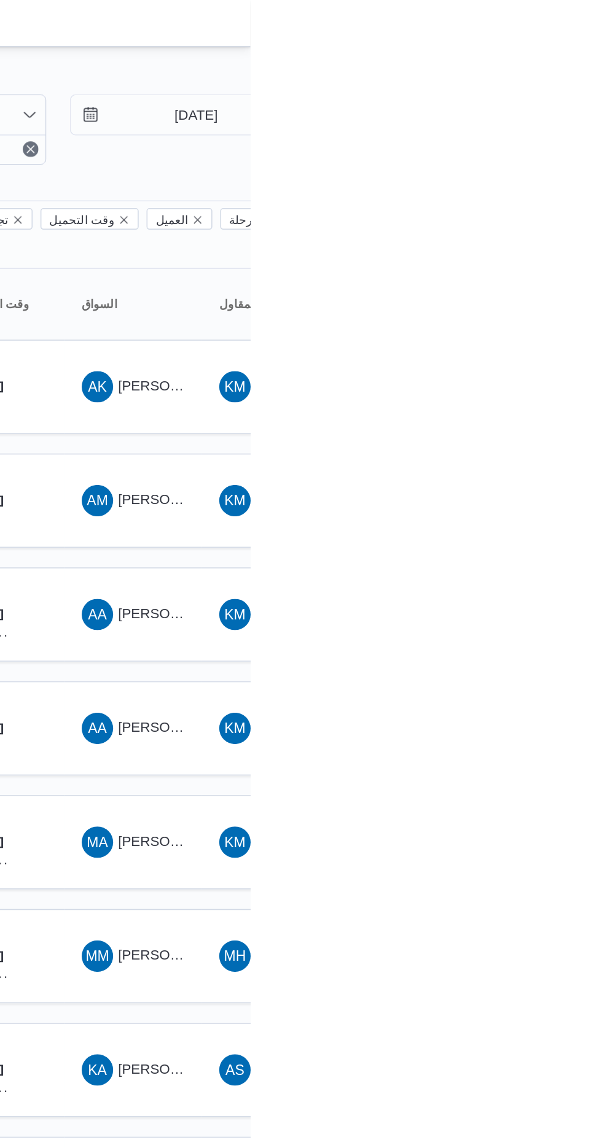
type input "[DATE]"
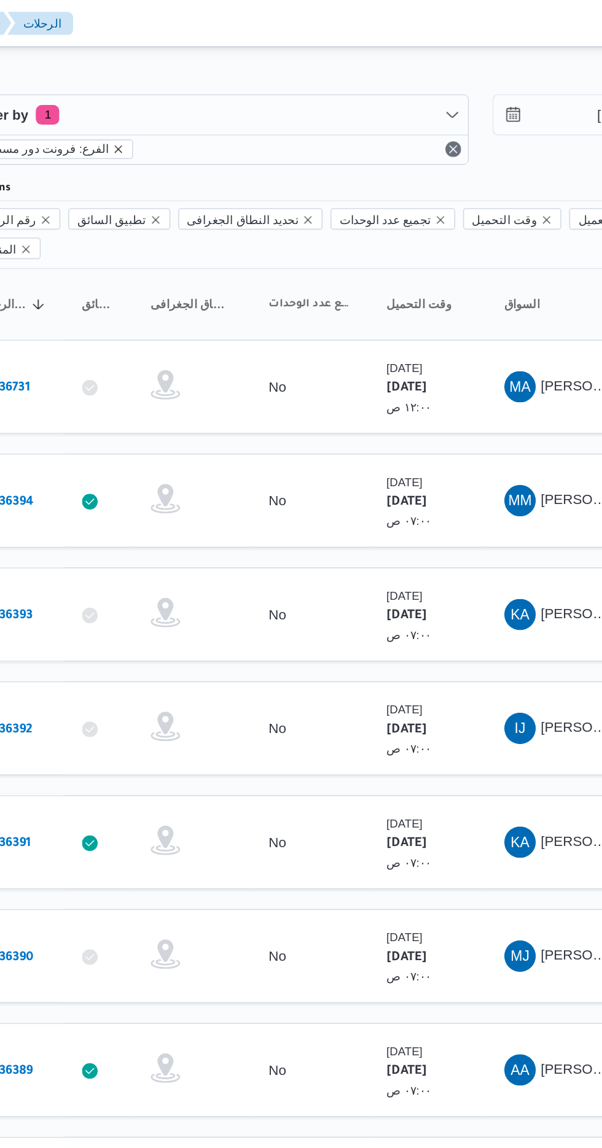
click at [253, 93] on icon "remove selected entity" at bounding box center [255, 93] width 5 height 5
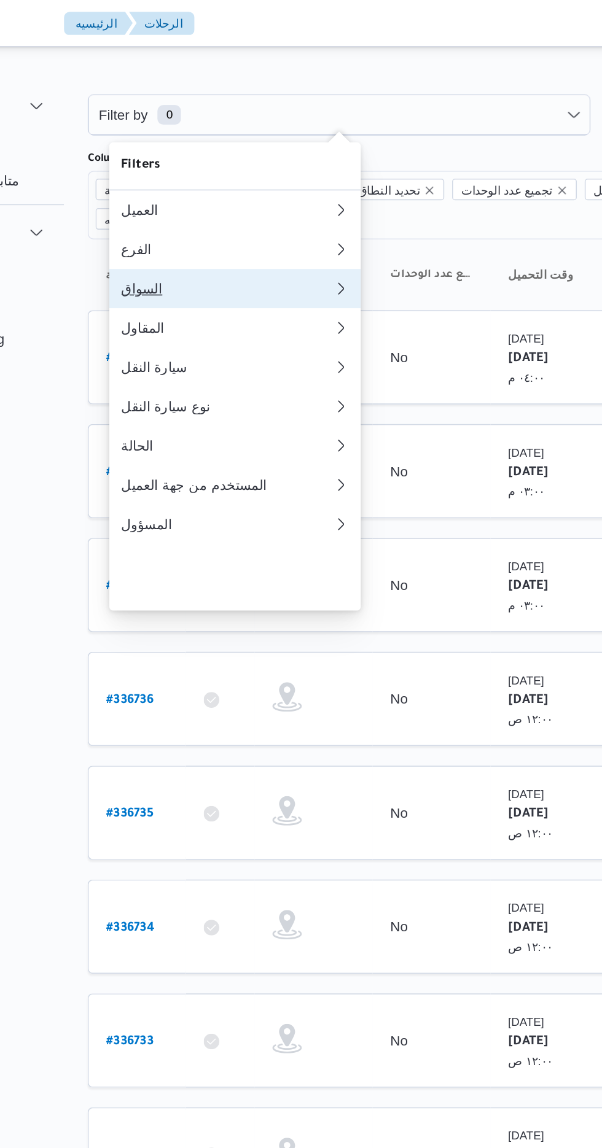
click at [249, 185] on div "السواق" at bounding box center [246, 181] width 133 height 10
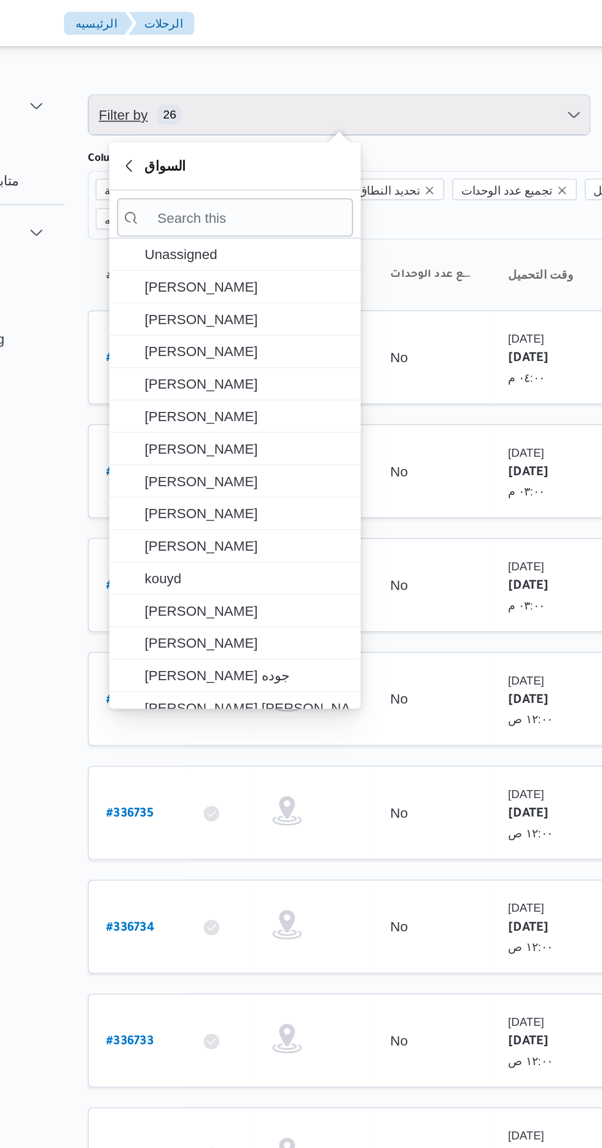
click at [361, 61] on span "Filter by 26" at bounding box center [316, 72] width 313 height 25
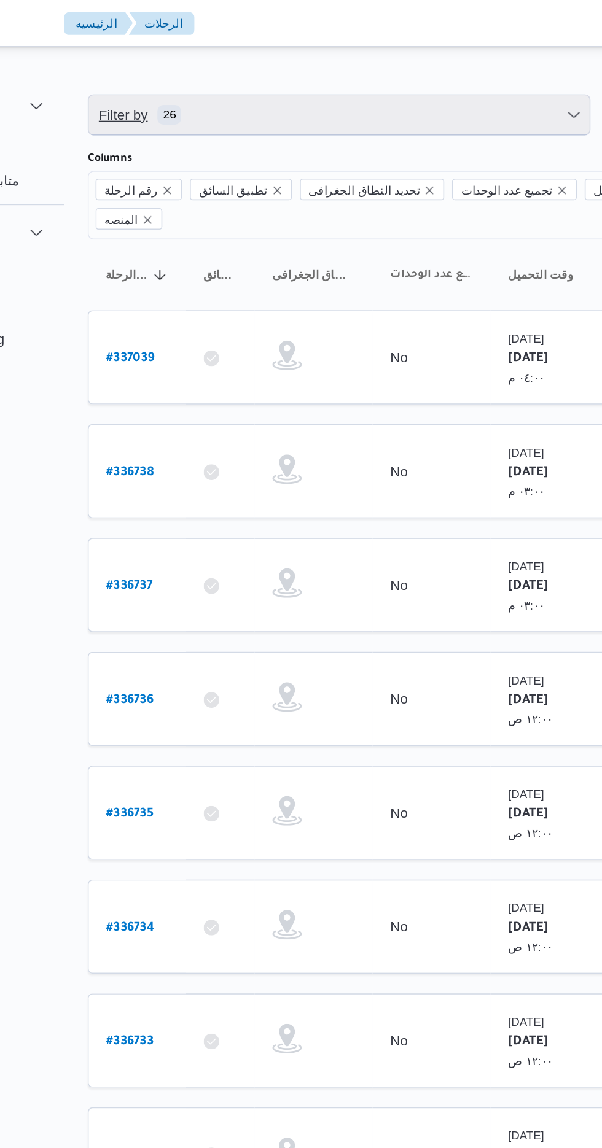
click at [342, 64] on span "Filter by 26" at bounding box center [316, 72] width 313 height 25
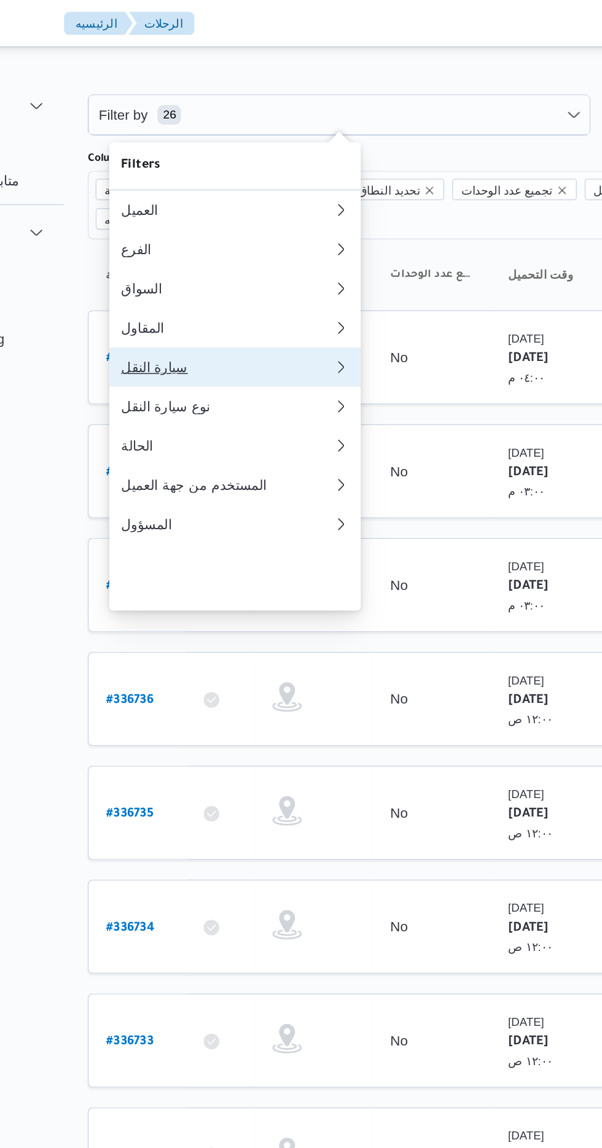
click at [262, 235] on div "سيارة النقل" at bounding box center [246, 230] width 133 height 10
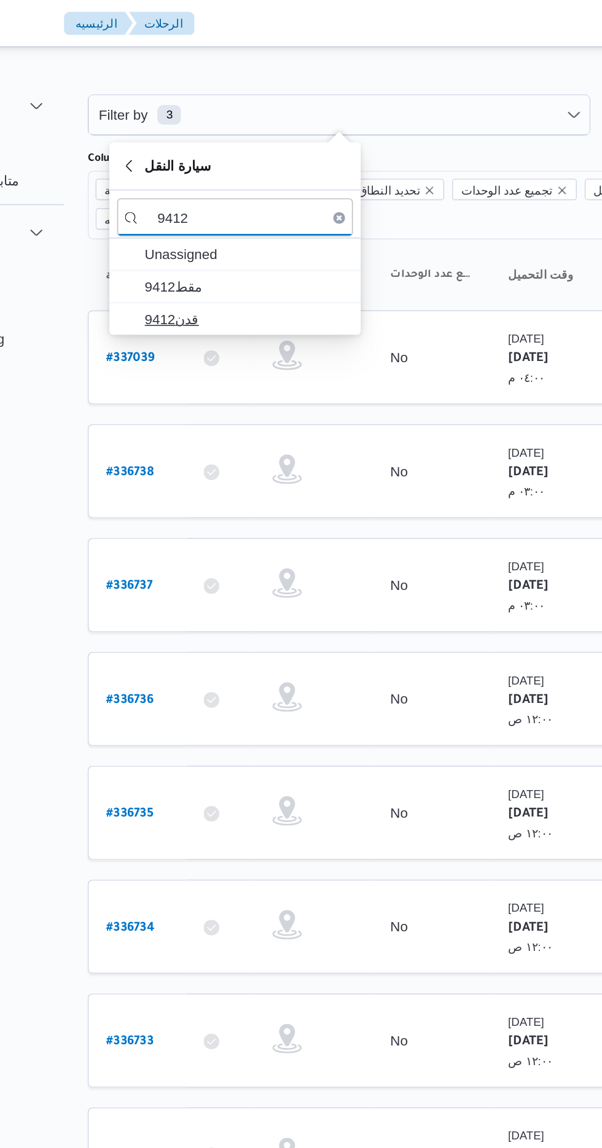
type input "9412"
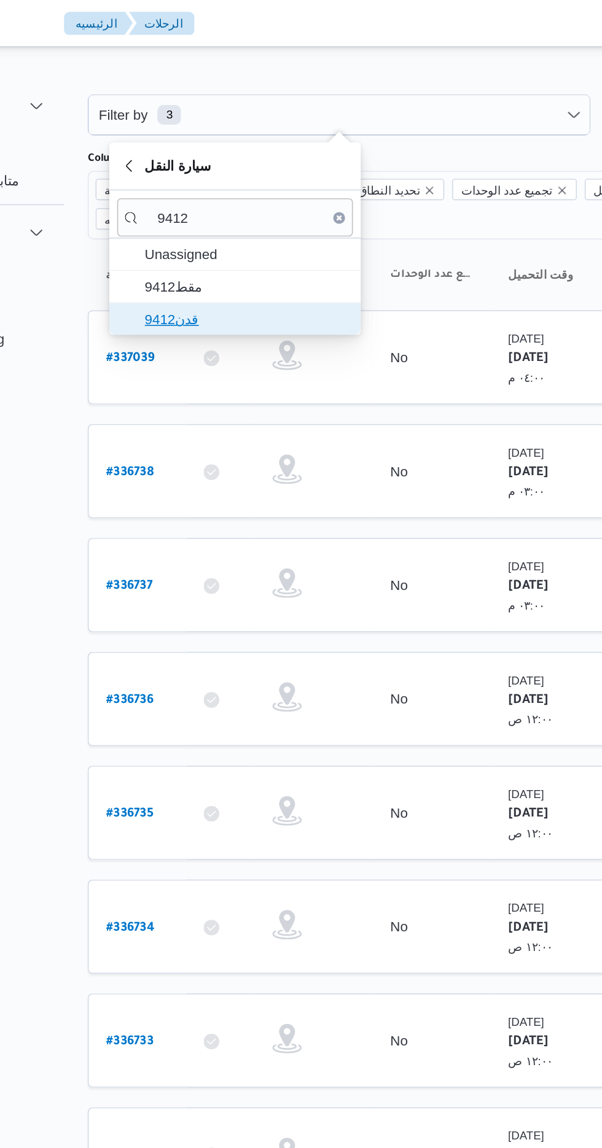
click at [249, 198] on span "قدن9412" at bounding box center [259, 199] width 128 height 15
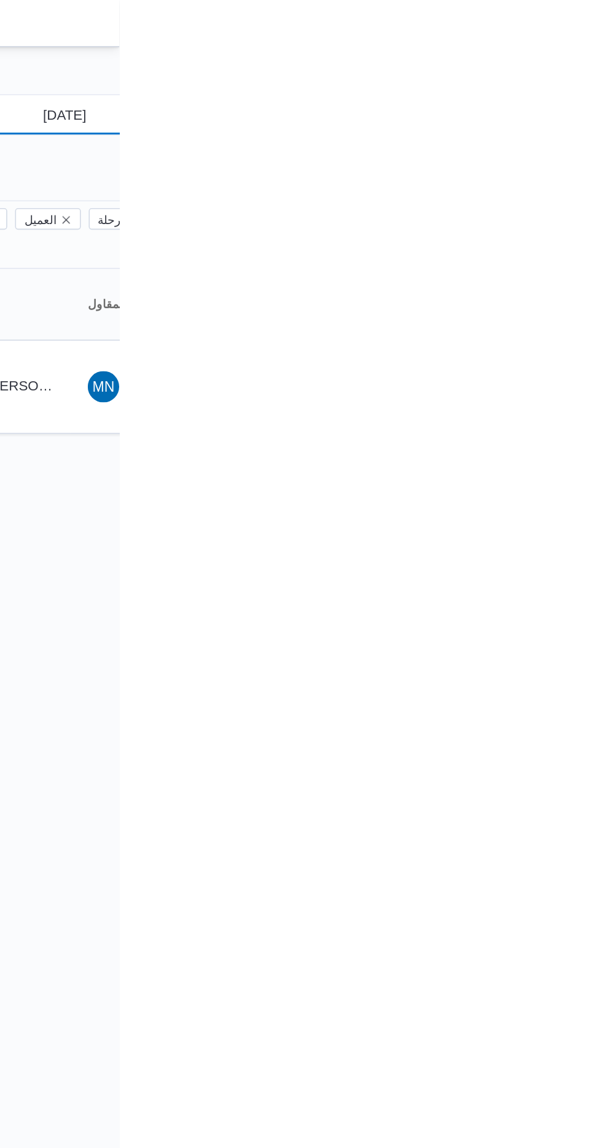
click at [572, 73] on input "[DATE]" at bounding box center [558, 72] width 139 height 25
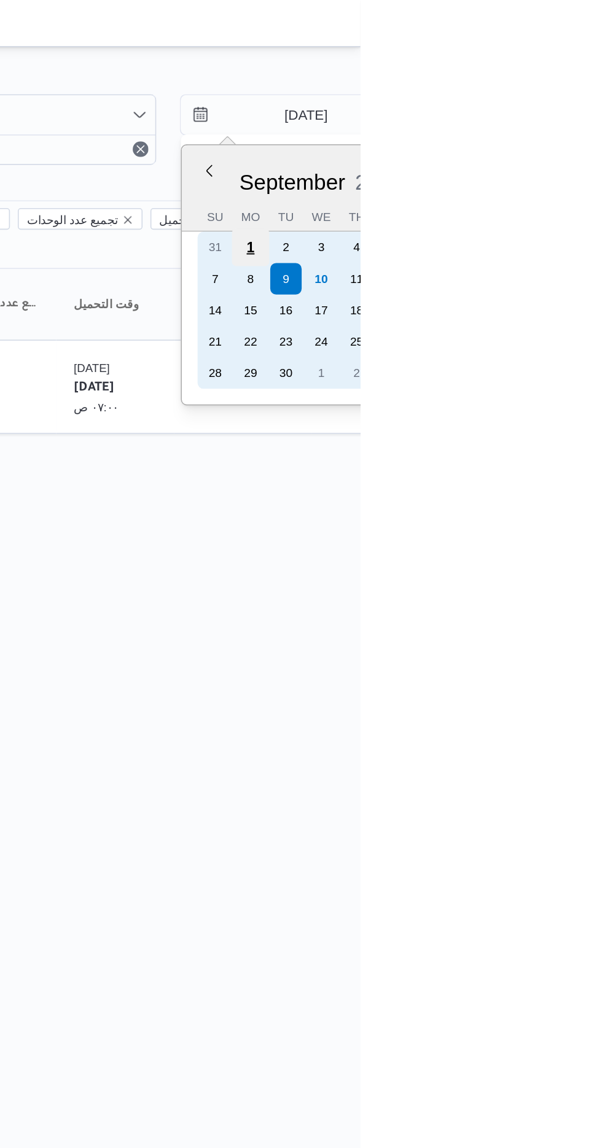
click at [532, 153] on div "1" at bounding box center [532, 154] width 23 height 23
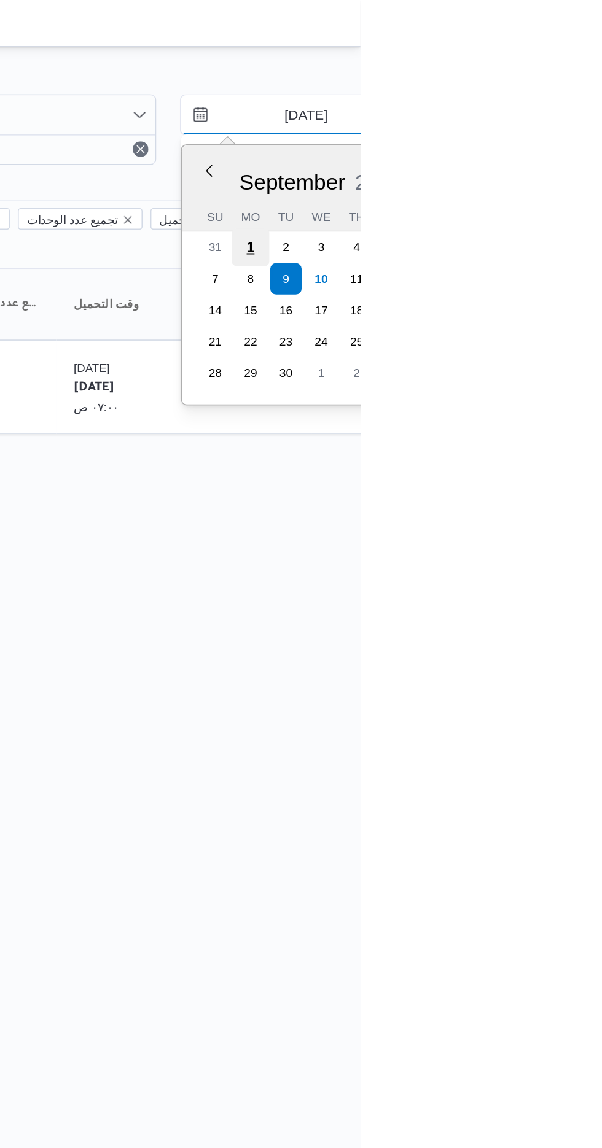
type input "1/9/2025"
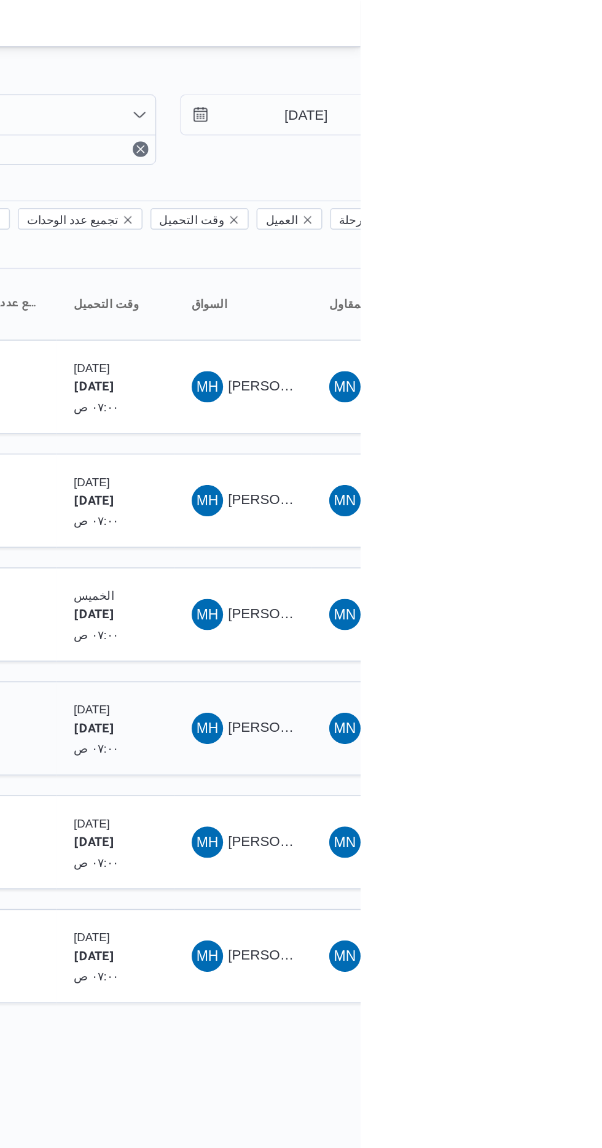
click at [529, 441] on div "MH محمد حسن عبدالدايم سعيد" at bounding box center [528, 455] width 74 height 29
